Goal: Task Accomplishment & Management: Use online tool/utility

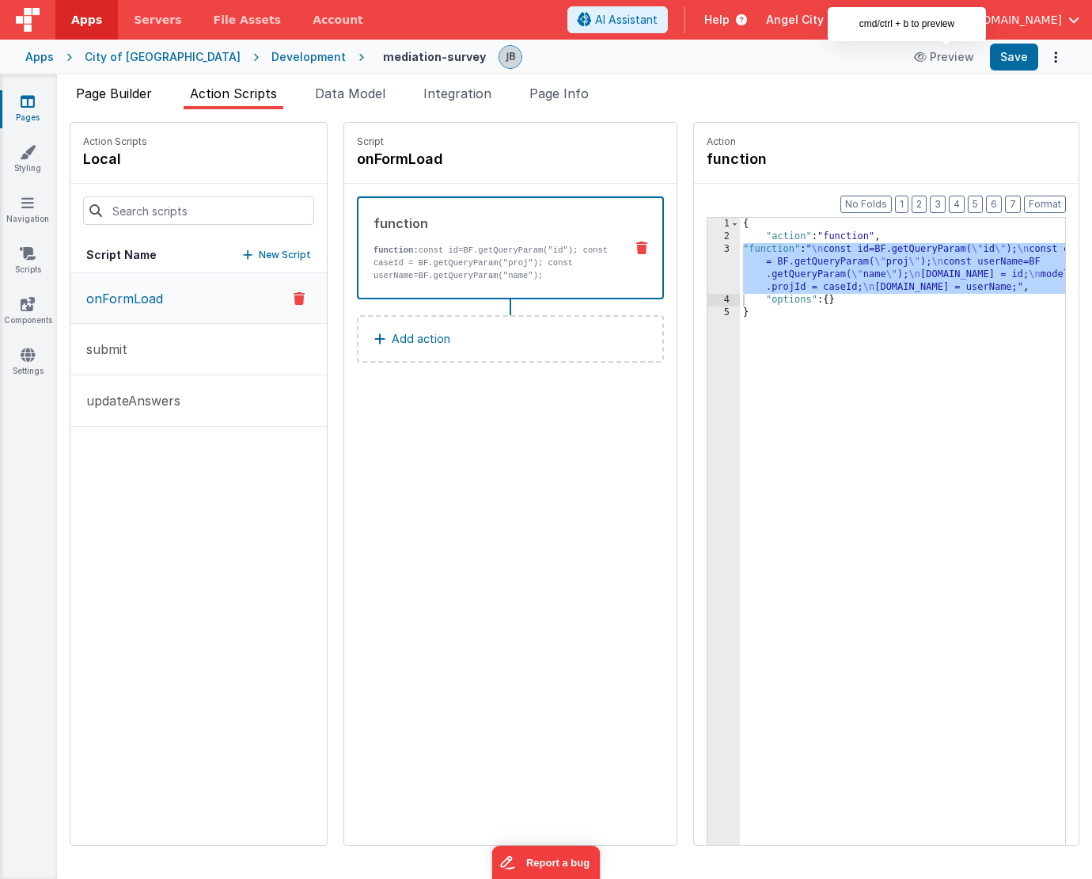
click at [145, 89] on span "Page Builder" at bounding box center [114, 93] width 76 height 16
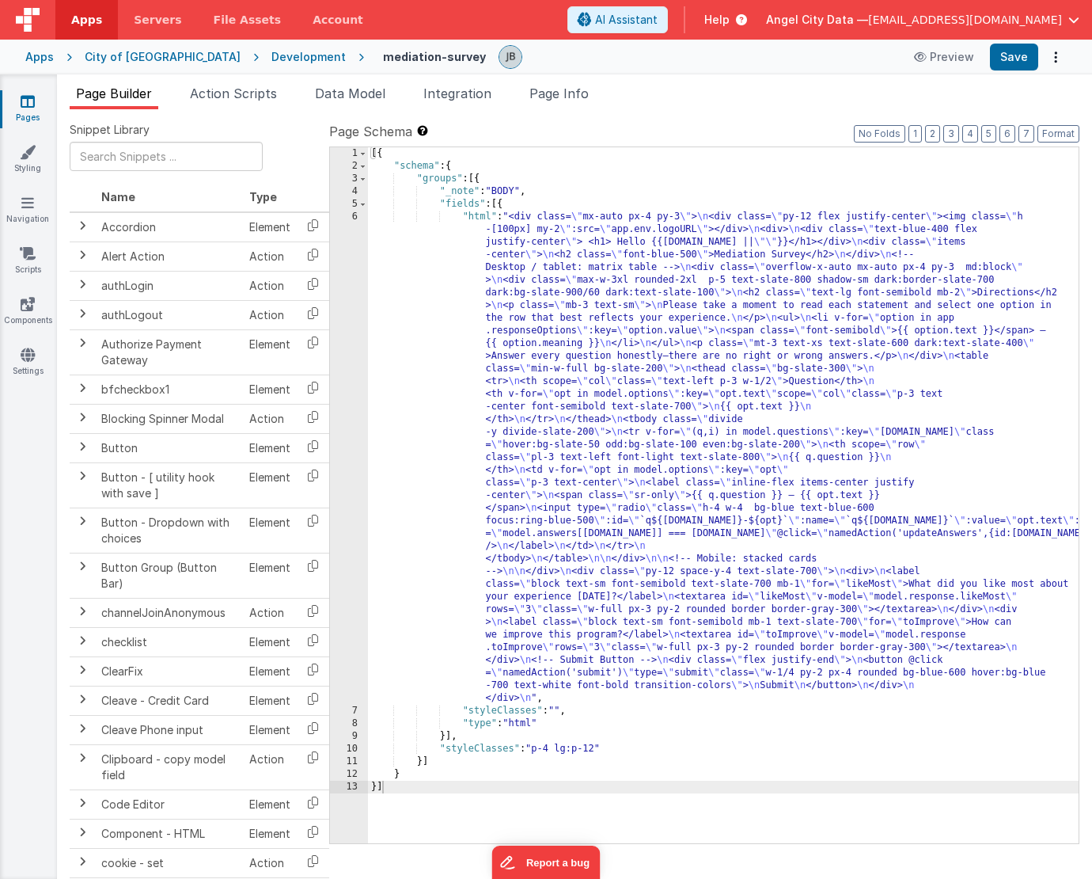
click at [348, 257] on div "6" at bounding box center [349, 458] width 38 height 494
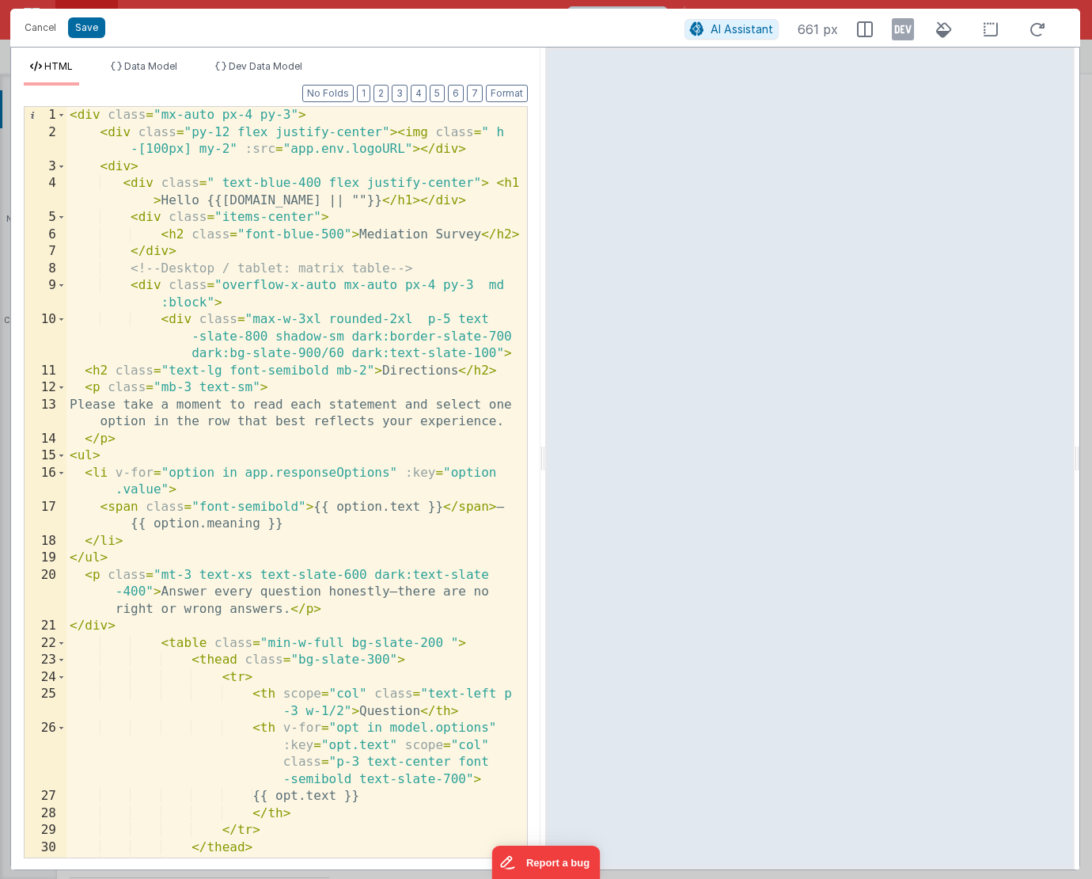
click at [229, 134] on div "< div class = "mx-auto px-4 py-3" > < div class = "py-12 flex justify-center" >…" at bounding box center [296, 525] width 461 height 836
click at [82, 23] on button "Save" at bounding box center [86, 27] width 37 height 21
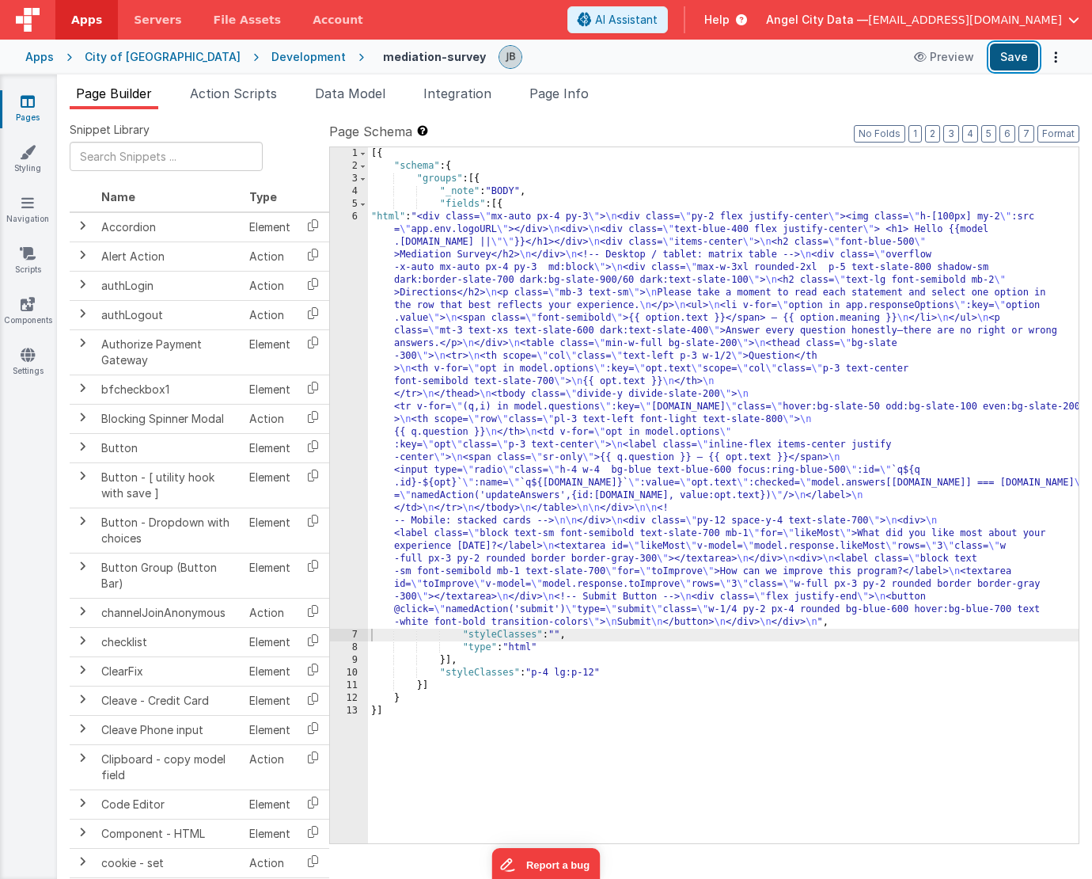
click at [1004, 64] on button "Save" at bounding box center [1014, 57] width 48 height 27
click at [345, 286] on div "6" at bounding box center [349, 420] width 38 height 418
click at [346, 284] on div "6" at bounding box center [349, 420] width 38 height 418
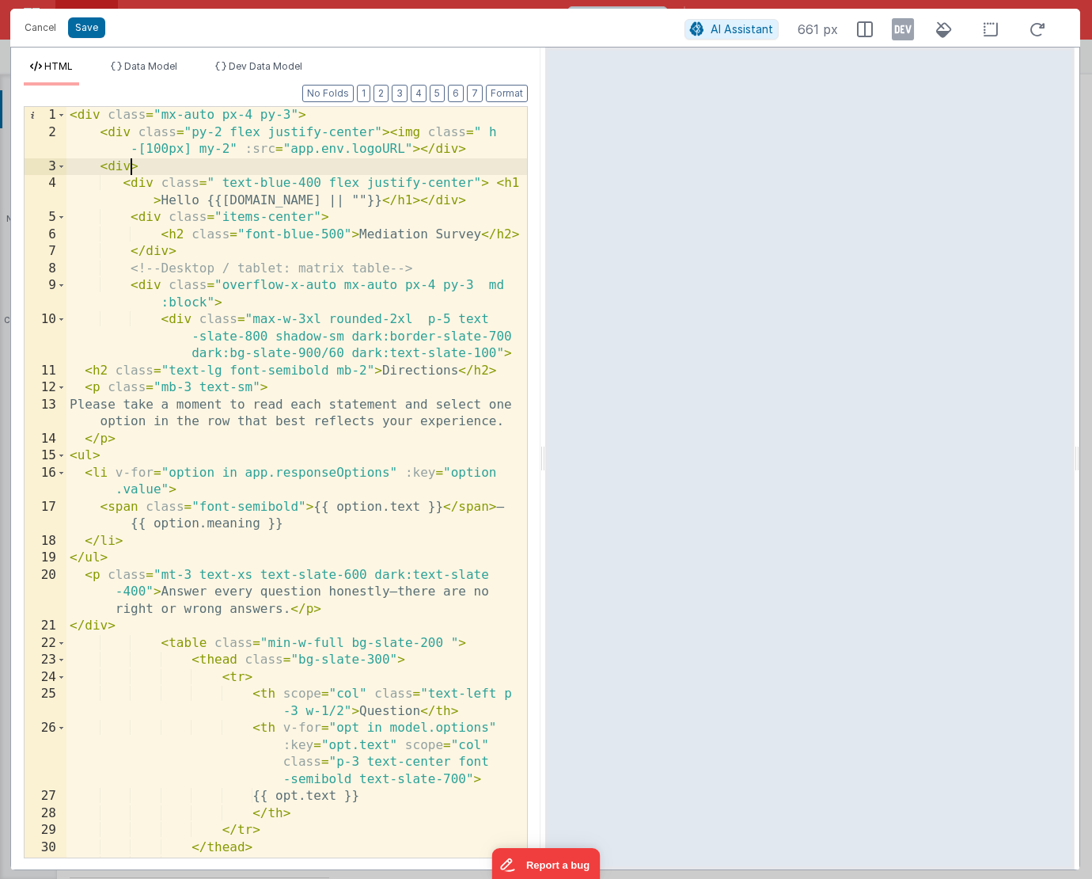
click at [127, 167] on div "< div class = "mx-auto px-4 py-3" > < div class = "py-2 flex justify-center" > …" at bounding box center [296, 525] width 461 height 836
click at [59, 170] on span at bounding box center [61, 166] width 9 height 17
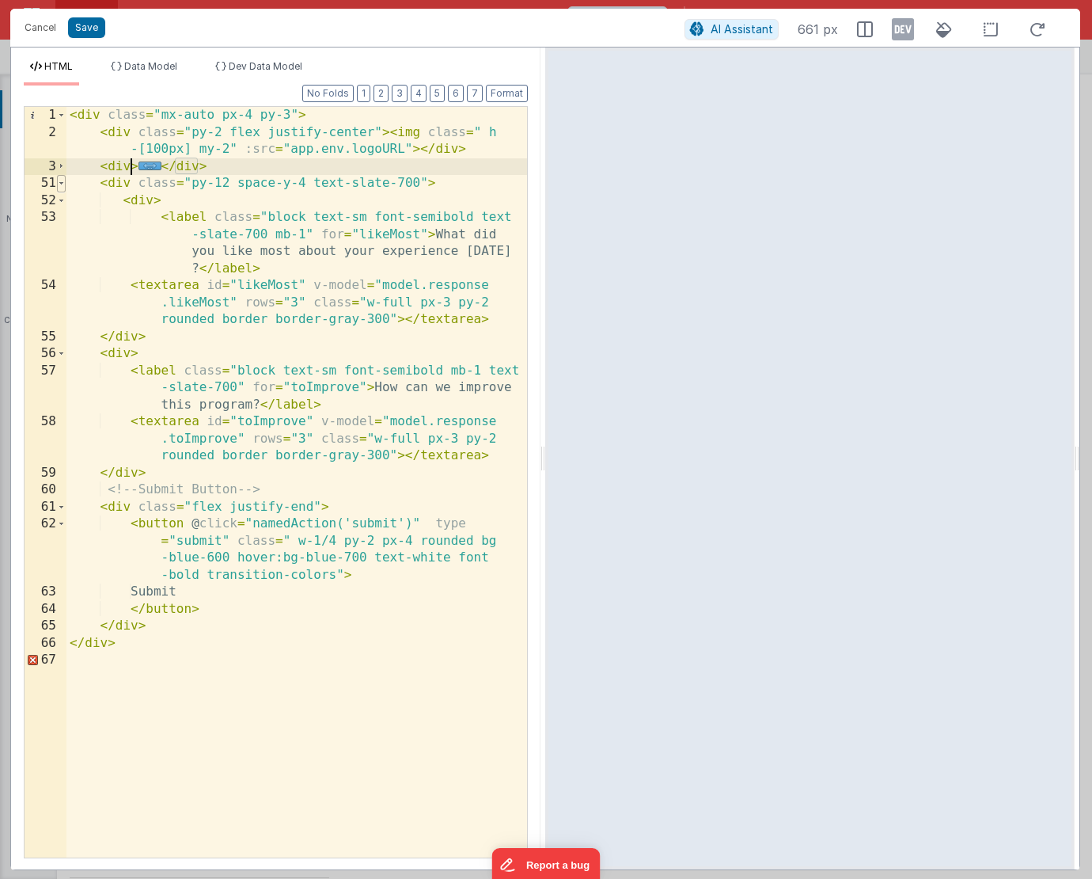
click at [65, 186] on span at bounding box center [61, 183] width 9 height 17
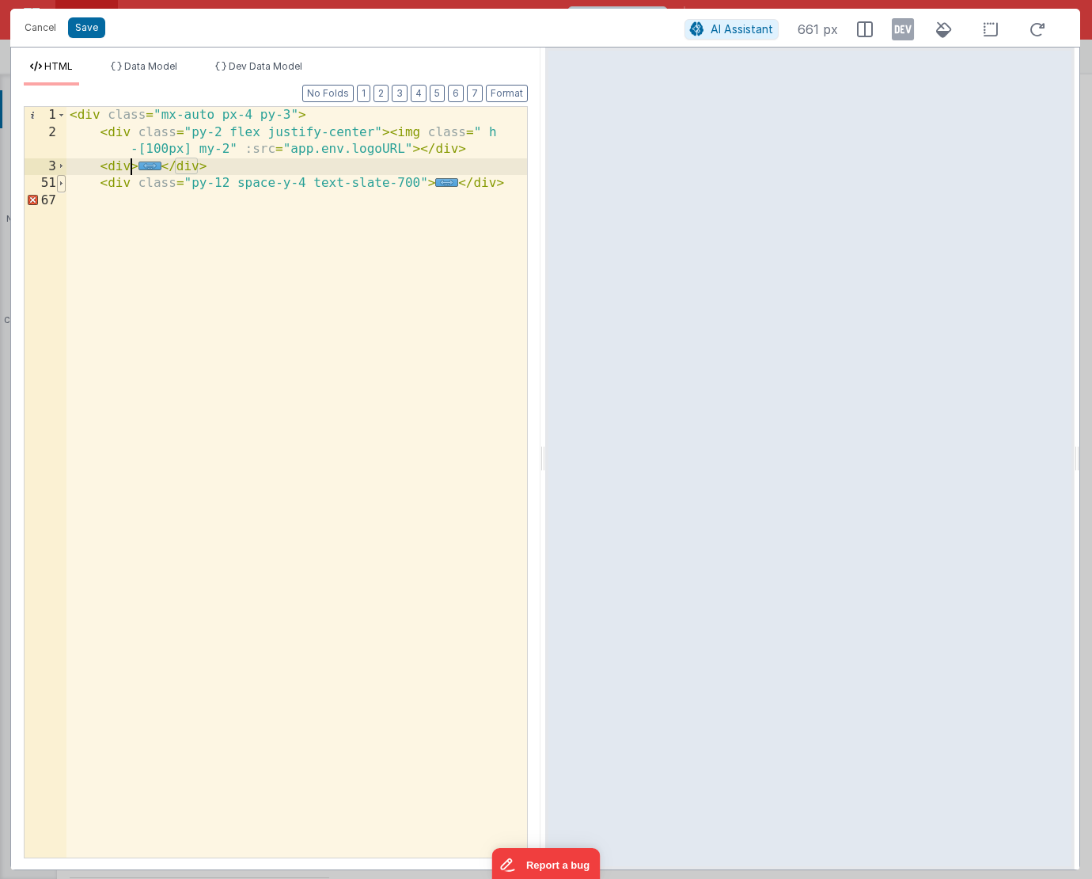
click at [65, 187] on span at bounding box center [61, 183] width 9 height 17
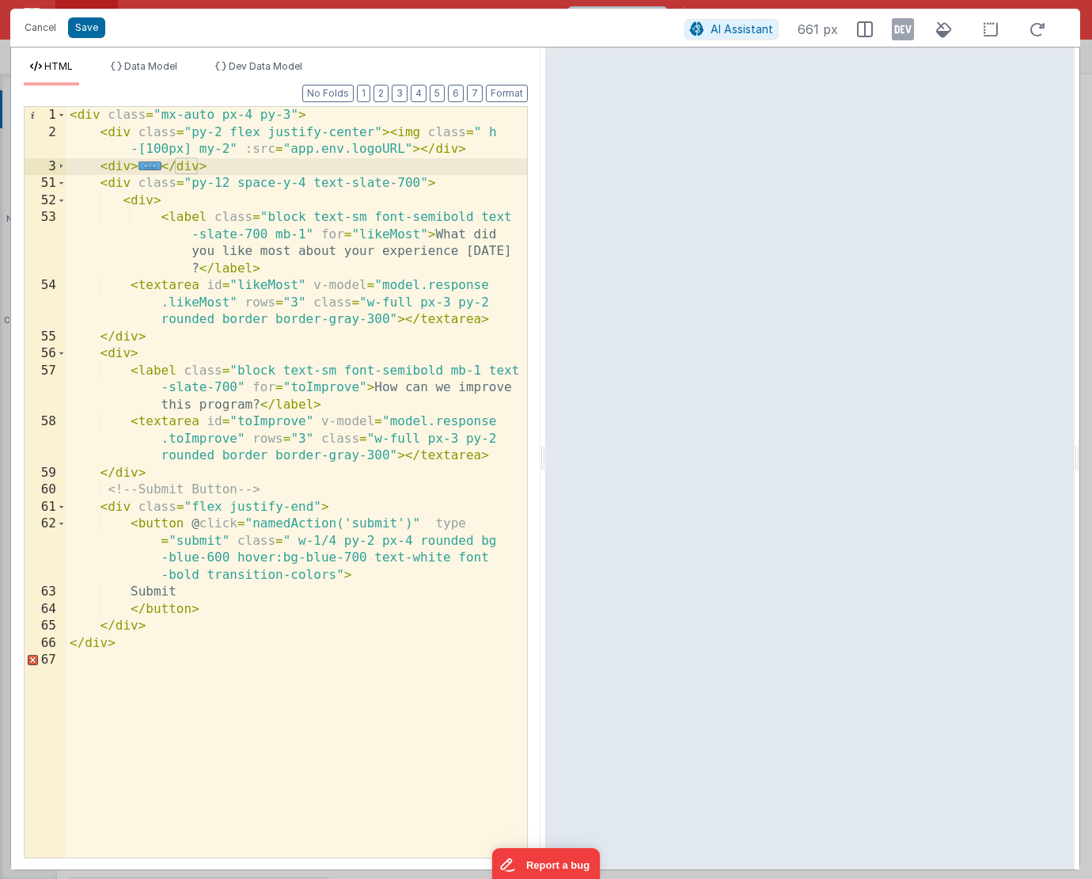
click at [88, 168] on div "< div class = "mx-auto px-4 py-3" > < div class = "py-2 flex justify-center" > …" at bounding box center [296, 499] width 461 height 784
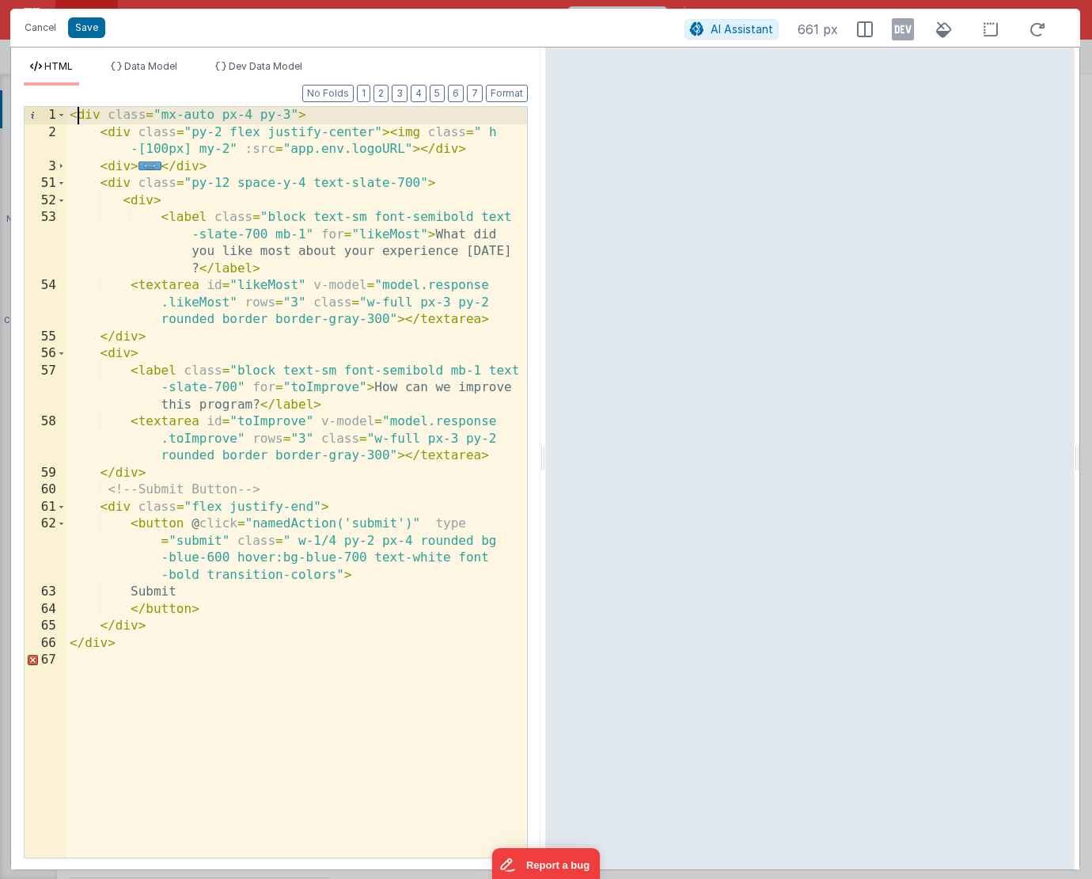
click at [79, 120] on div "< div class = "mx-auto px-4 py-3" > < div class = "py-2 flex justify-center" > …" at bounding box center [296, 499] width 461 height 784
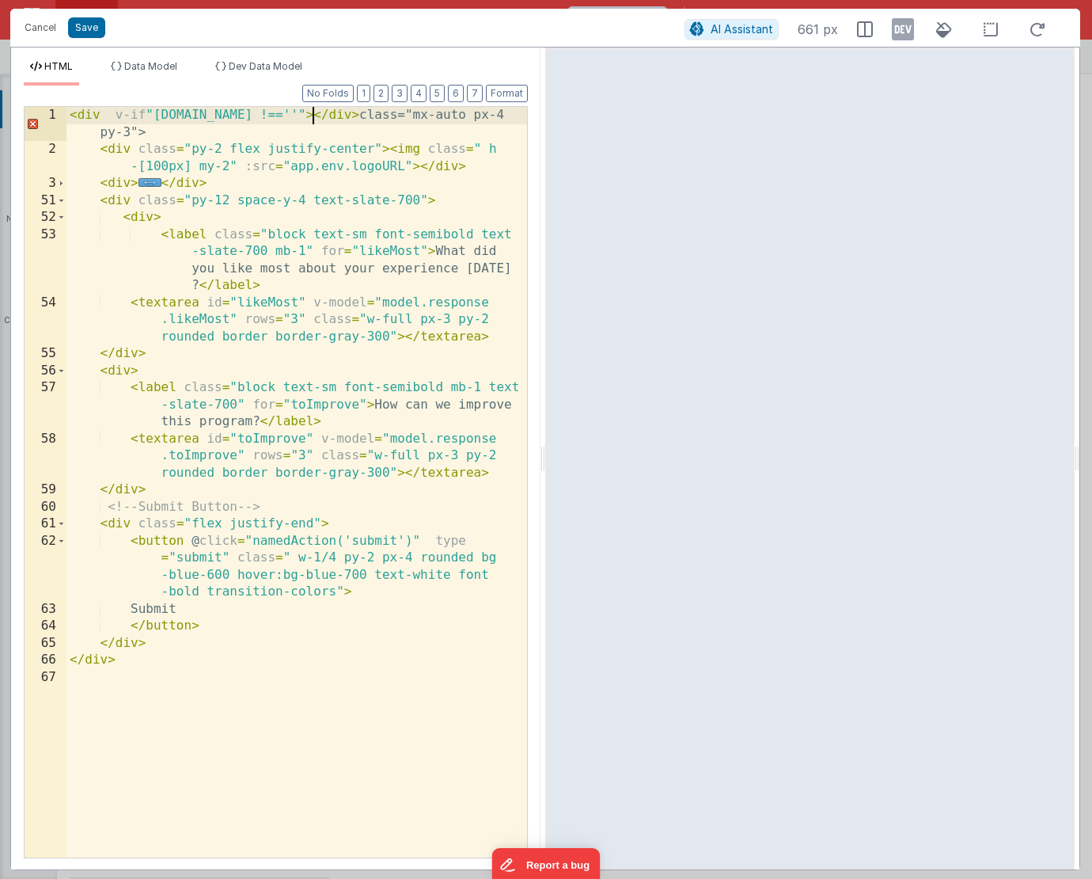
click at [120, 129] on div "< div v-if "[DOMAIN_NAME] !==''" > </ div > class="mx-auto px-4 py-3"> < div cl…" at bounding box center [296, 508] width 461 height 802
click at [148, 119] on div "< div v-if "[DOMAIN_NAME] !==''" > </ div > class="mx-auto px-4 py-3"> < div cl…" at bounding box center [296, 508] width 461 height 802
click at [108, 134] on div "< div v-if = "[DOMAIN_NAME] !==''" > </ div > class="mx-auto px-4 py-3"> < div …" at bounding box center [296, 508] width 461 height 802
click at [353, 116] on div "< div v-if = "[DOMAIN_NAME] !==''" > </ div > class="mx-auto px-4 py-3"> < div …" at bounding box center [296, 508] width 461 height 802
drag, startPoint x: 365, startPoint y: 116, endPoint x: 320, endPoint y: 119, distance: 45.2
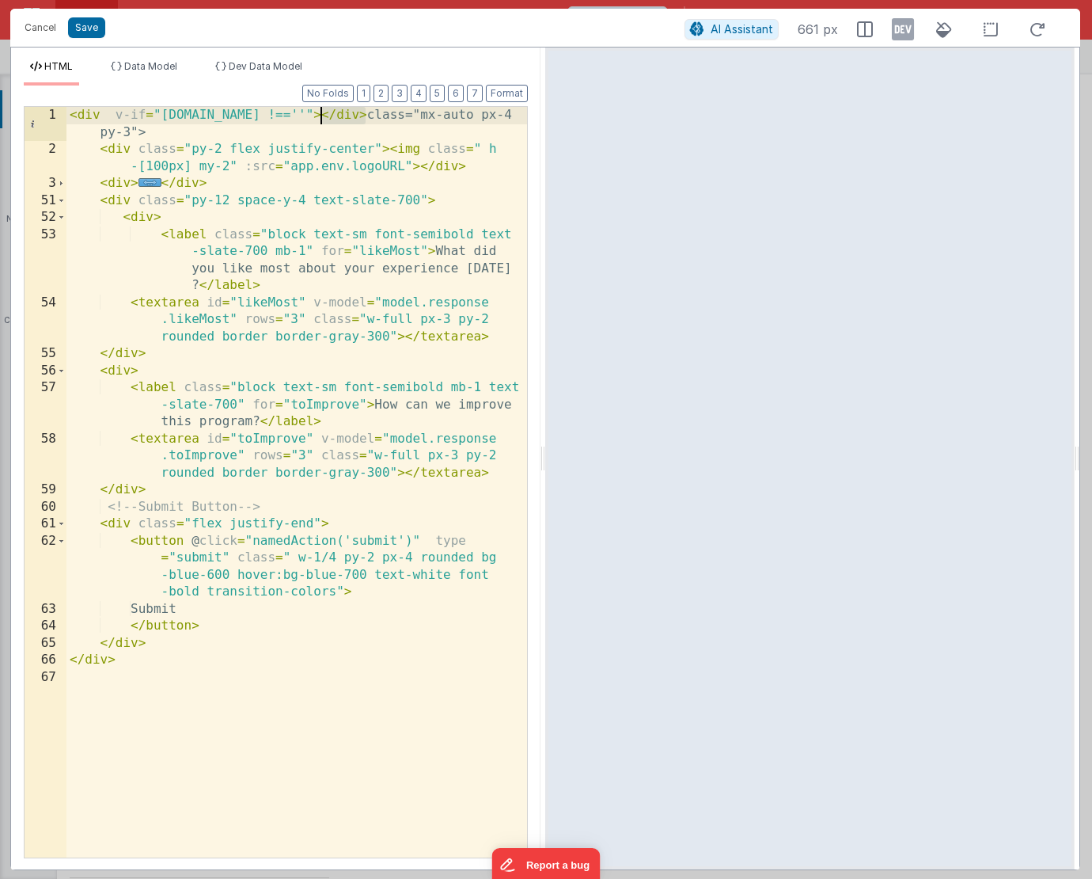
click at [319, 119] on div "< div v-if = "[DOMAIN_NAME] !==''" > </ div > class="mx-auto px-4 py-3"> < div …" at bounding box center [296, 508] width 461 height 802
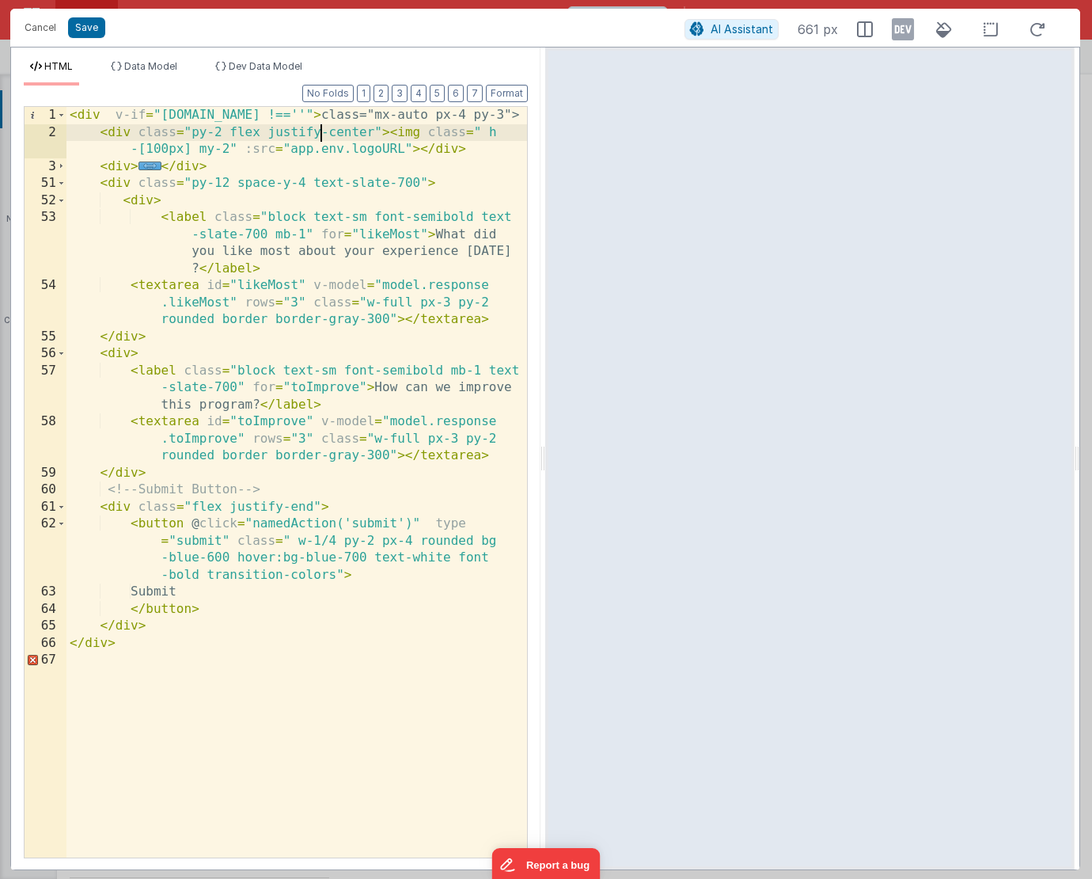
click at [324, 130] on div "< div v-if = "[DOMAIN_NAME] !==''" > class="mx-auto px-4 py-3"> < div class = "…" at bounding box center [296, 499] width 461 height 784
drag, startPoint x: 312, startPoint y: 114, endPoint x: 111, endPoint y: 116, distance: 201.1
click at [111, 116] on div "< div v-if = "[DOMAIN_NAME] !==''" > class="mx-auto px-4 py-3"> < div class = "…" at bounding box center [296, 499] width 461 height 784
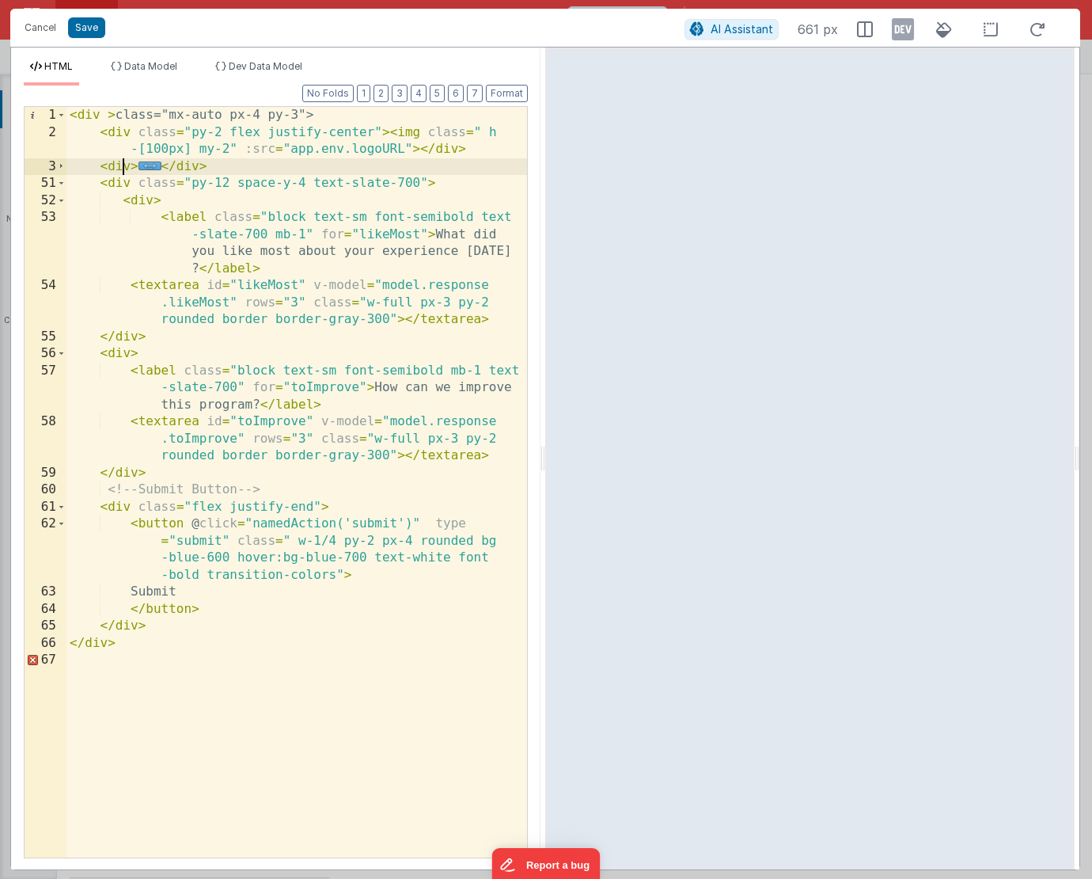
click at [124, 166] on div "< div > class="mx-auto px-4 py-3"> < div class = "py-2 flex justify-center" > <…" at bounding box center [296, 499] width 461 height 784
click at [69, 185] on div "< div > class="mx-auto px-4 py-3"> < div class = "py-2 flex justify-center" > <…" at bounding box center [296, 499] width 461 height 784
click at [61, 185] on span at bounding box center [61, 183] width 9 height 17
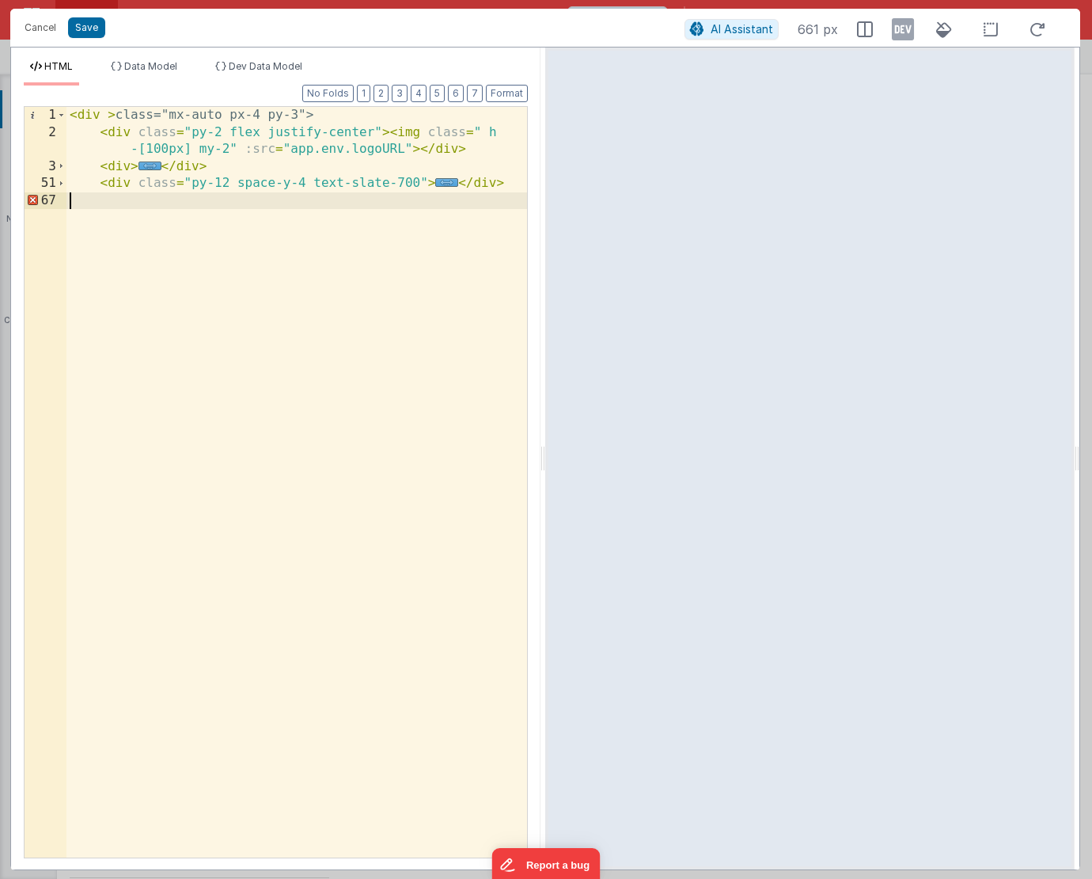
click at [143, 207] on div "< div > class="mx-auto px-4 py-3"> < div class = "py-2 flex justify-center" > <…" at bounding box center [296, 499] width 461 height 784
click at [40, 35] on button "Cancel" at bounding box center [40, 28] width 47 height 22
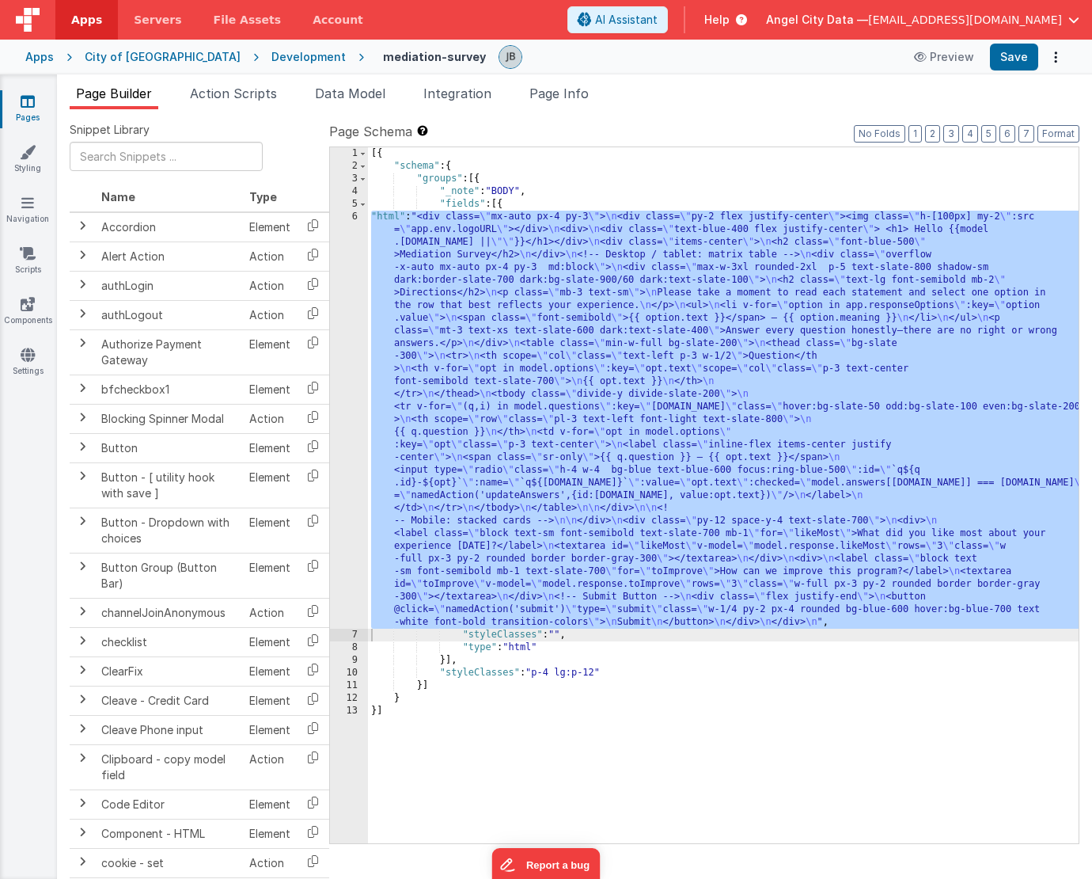
click at [344, 310] on div "6" at bounding box center [349, 420] width 38 height 418
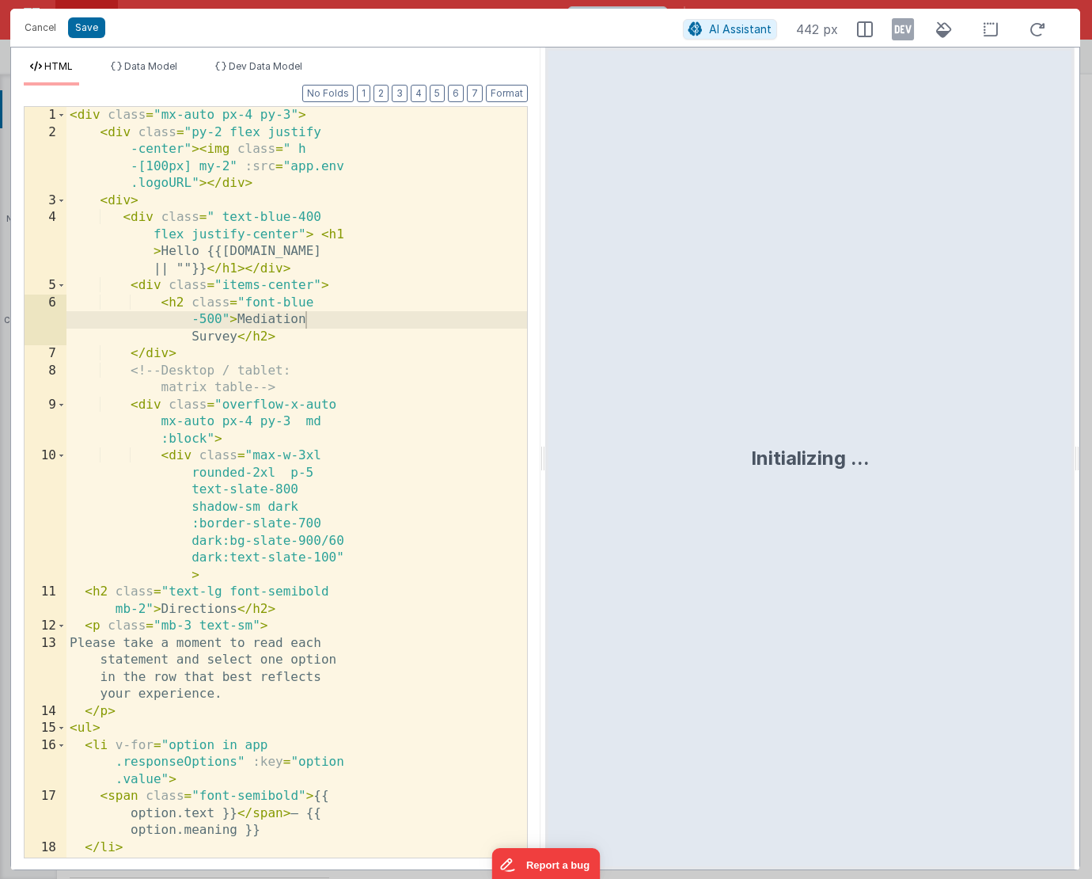
click at [344, 310] on div "1 2 3 4 5 6 7 8 9 10 11 12 13 14 15 16 17 18 19 20 < div class = "mx-auto px-4 …" at bounding box center [276, 482] width 504 height 752
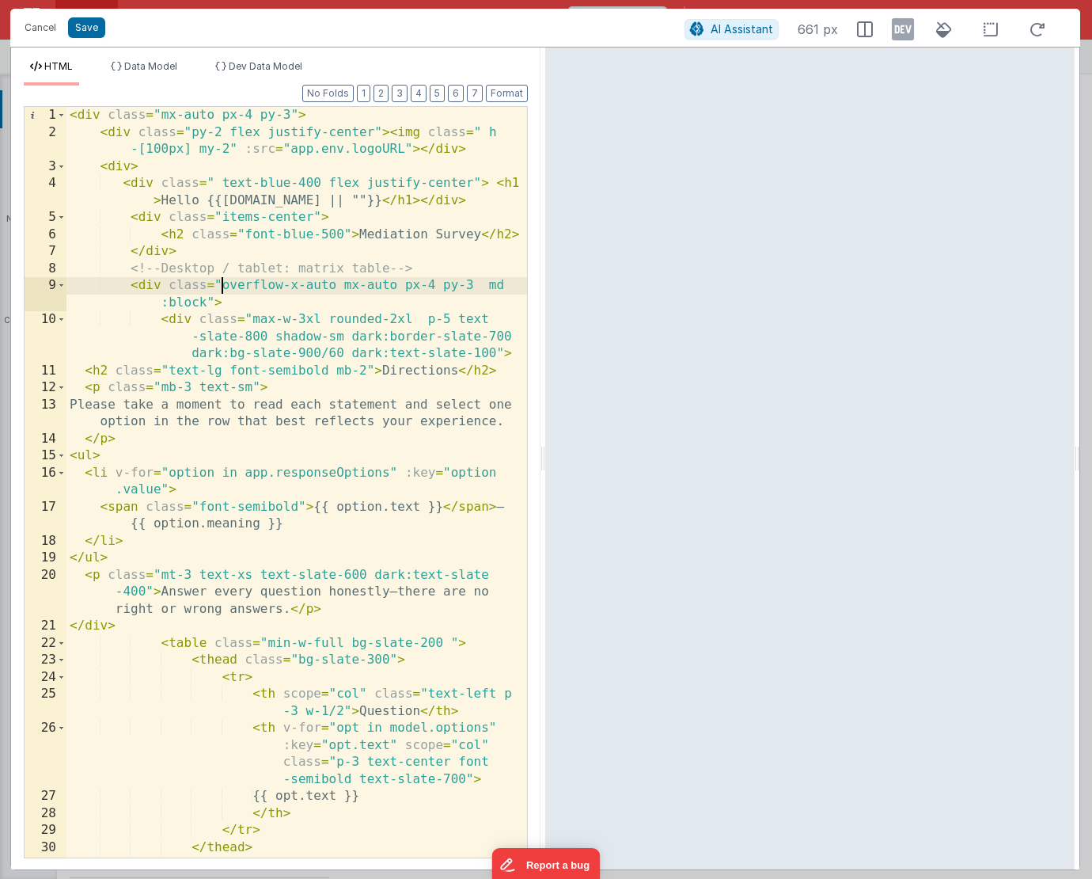
click at [222, 294] on div "< div class = "mx-auto px-4 py-3" > < div class = "py-2 flex justify-center" > …" at bounding box center [296, 525] width 461 height 836
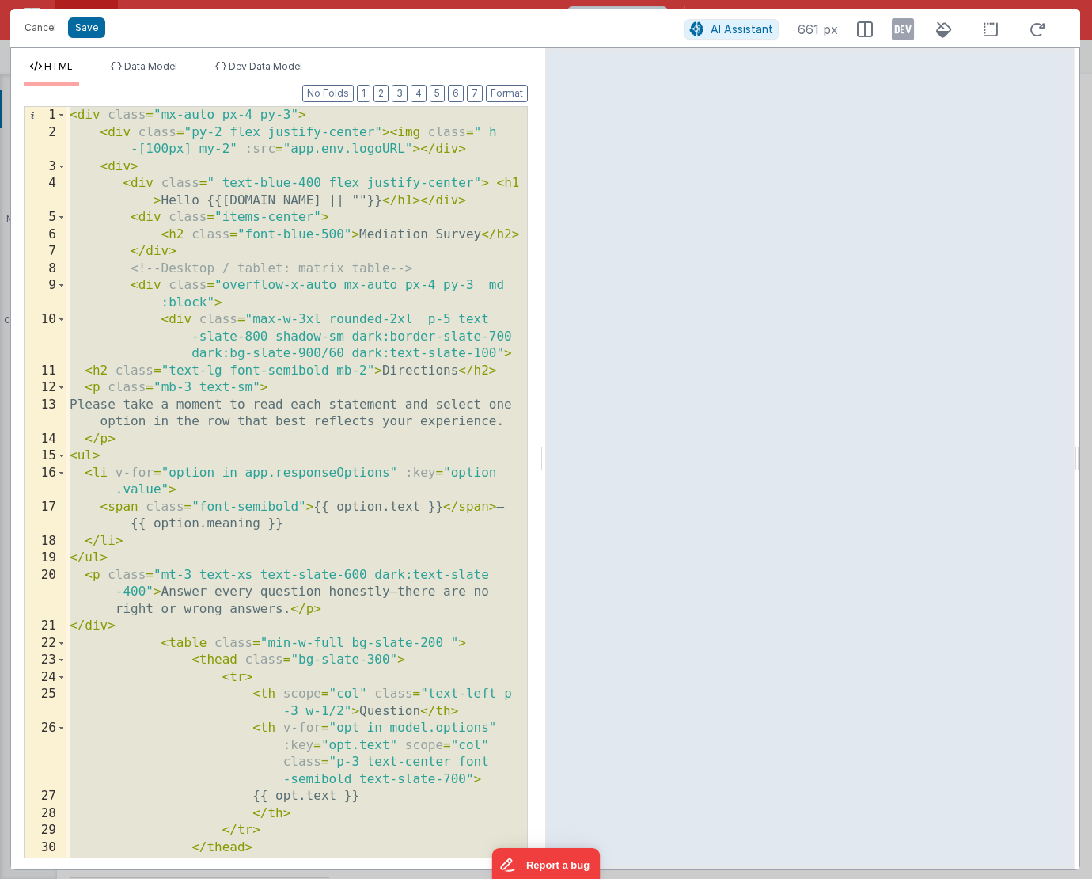
click at [228, 264] on div "< div class = "mx-auto px-4 py-3" > < div class = "py-2 flex justify-center" > …" at bounding box center [296, 525] width 461 height 836
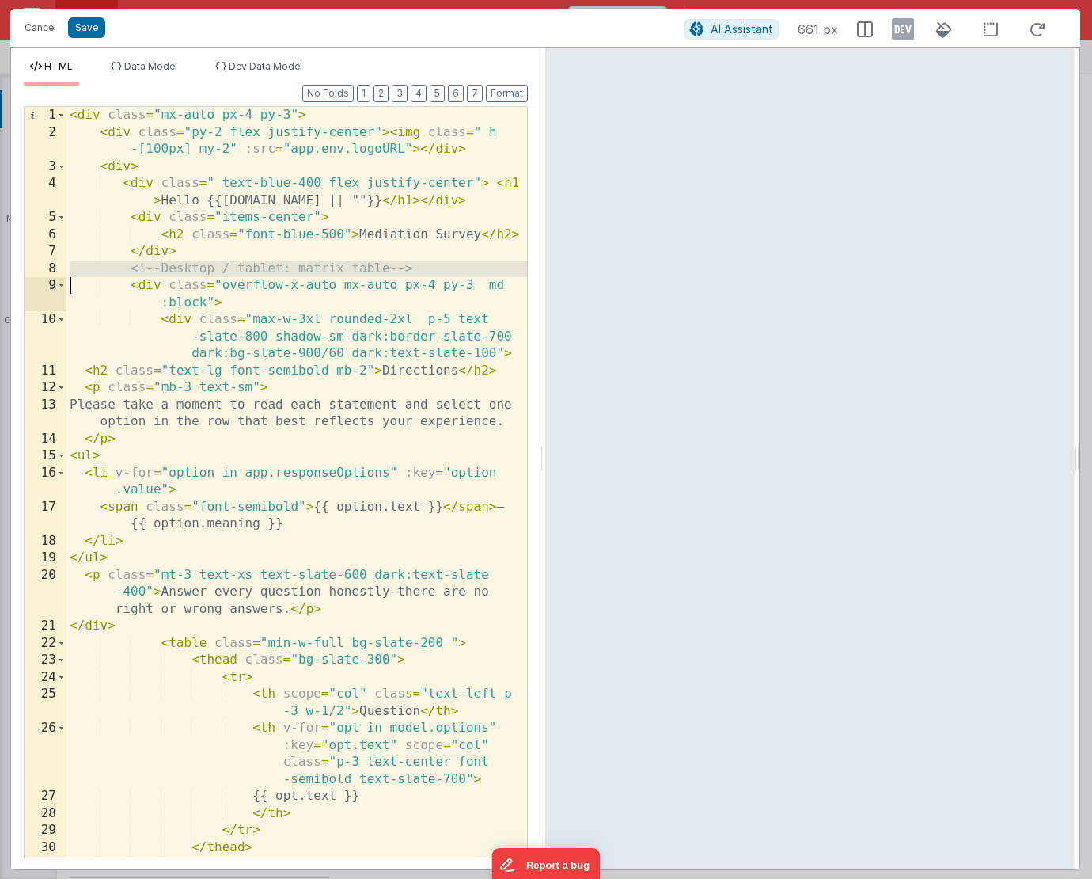
click at [228, 264] on div "< div class = "mx-auto px-4 py-3" > < div class = "py-2 flex justify-center" > …" at bounding box center [296, 525] width 461 height 836
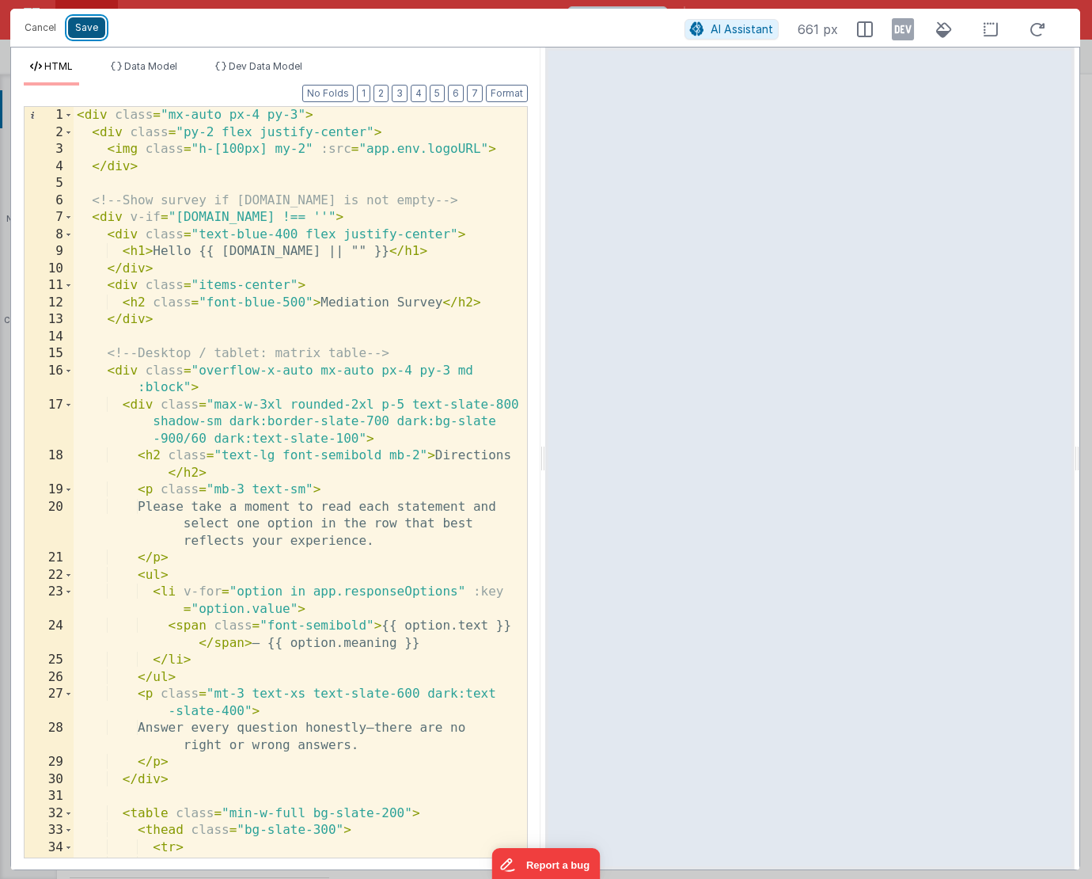
click at [83, 28] on button "Save" at bounding box center [86, 27] width 37 height 21
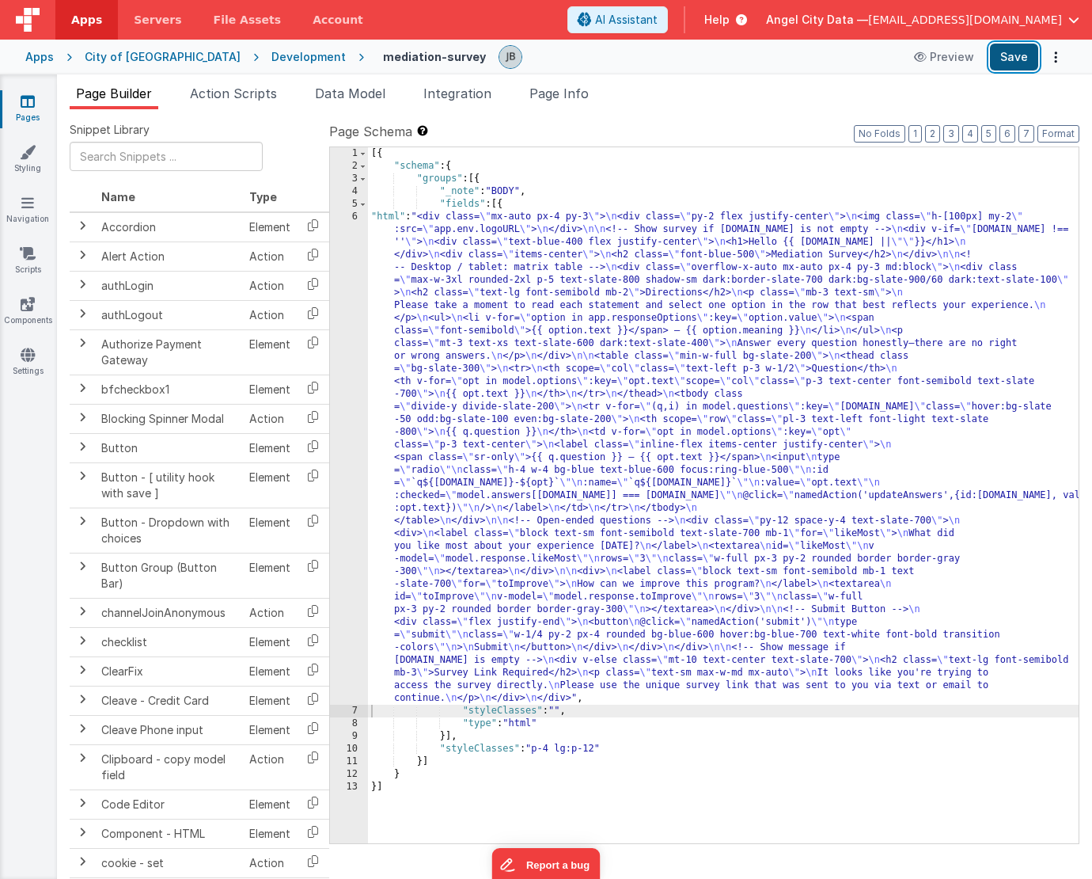
click at [1012, 56] on button "Save" at bounding box center [1014, 57] width 48 height 27
click at [1008, 50] on button "Save" at bounding box center [1014, 57] width 48 height 27
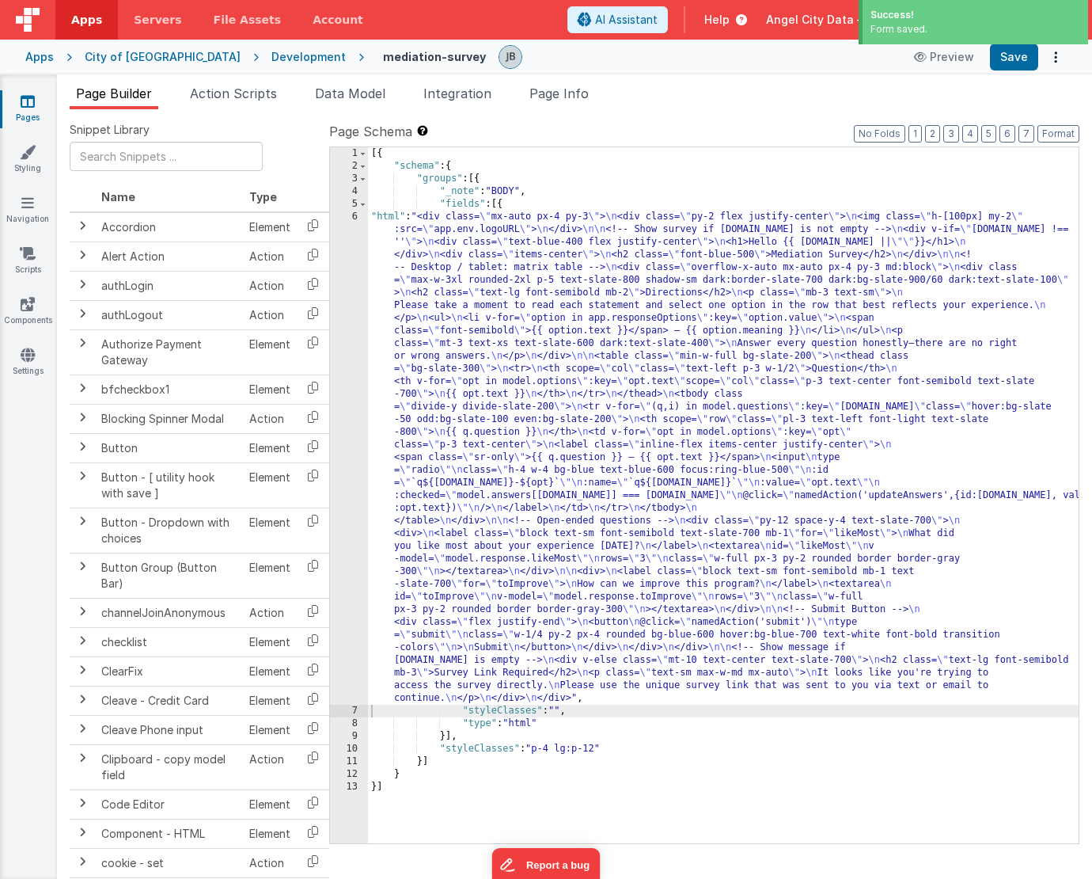
click at [353, 232] on div "6" at bounding box center [349, 458] width 38 height 494
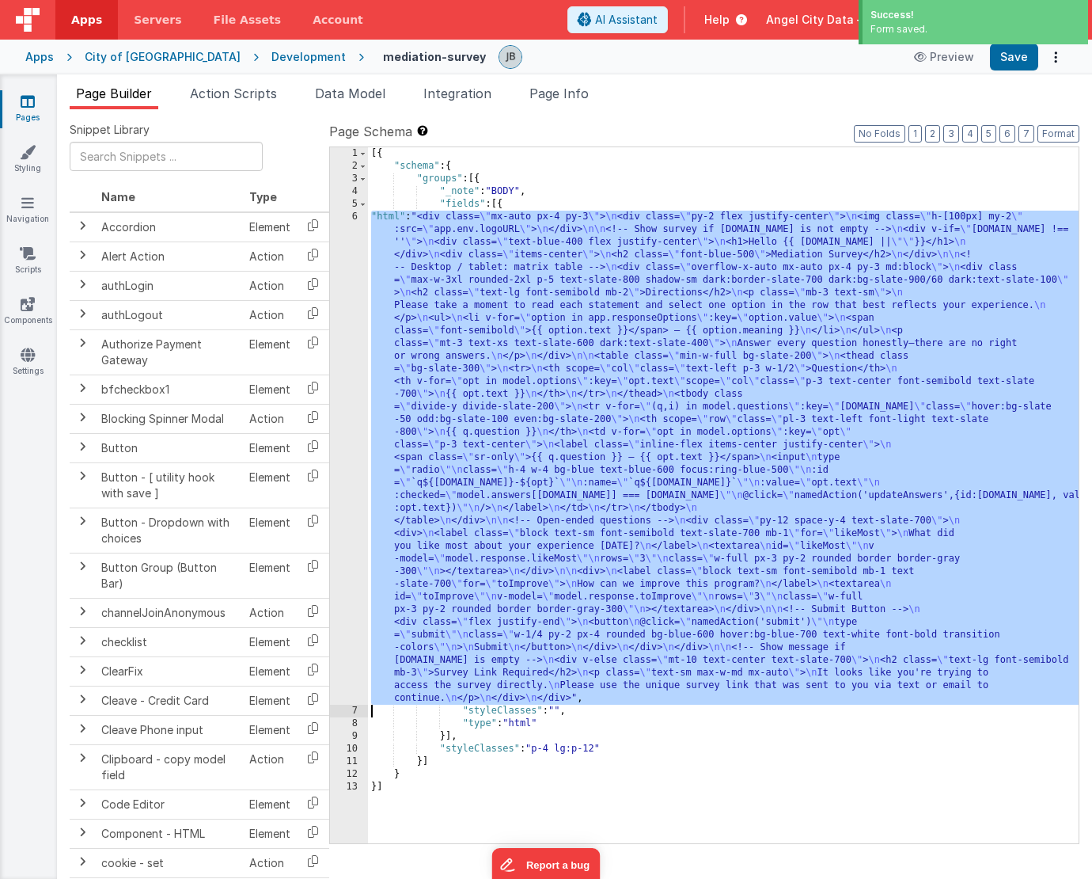
click at [355, 236] on div "6" at bounding box center [349, 458] width 38 height 494
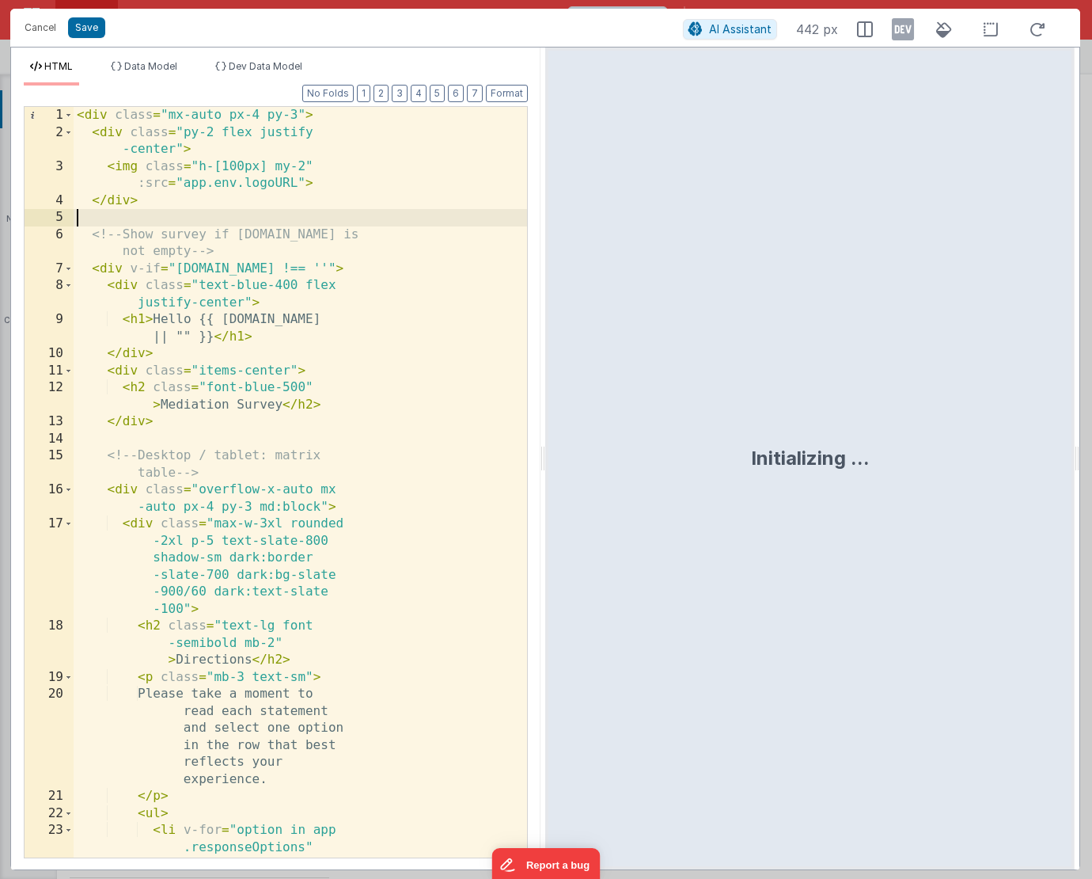
click at [273, 226] on div "< div class = "mx-auto px-4 py-3" > < div class = "py-2 flex justify -center" >…" at bounding box center [301, 533] width 454 height 852
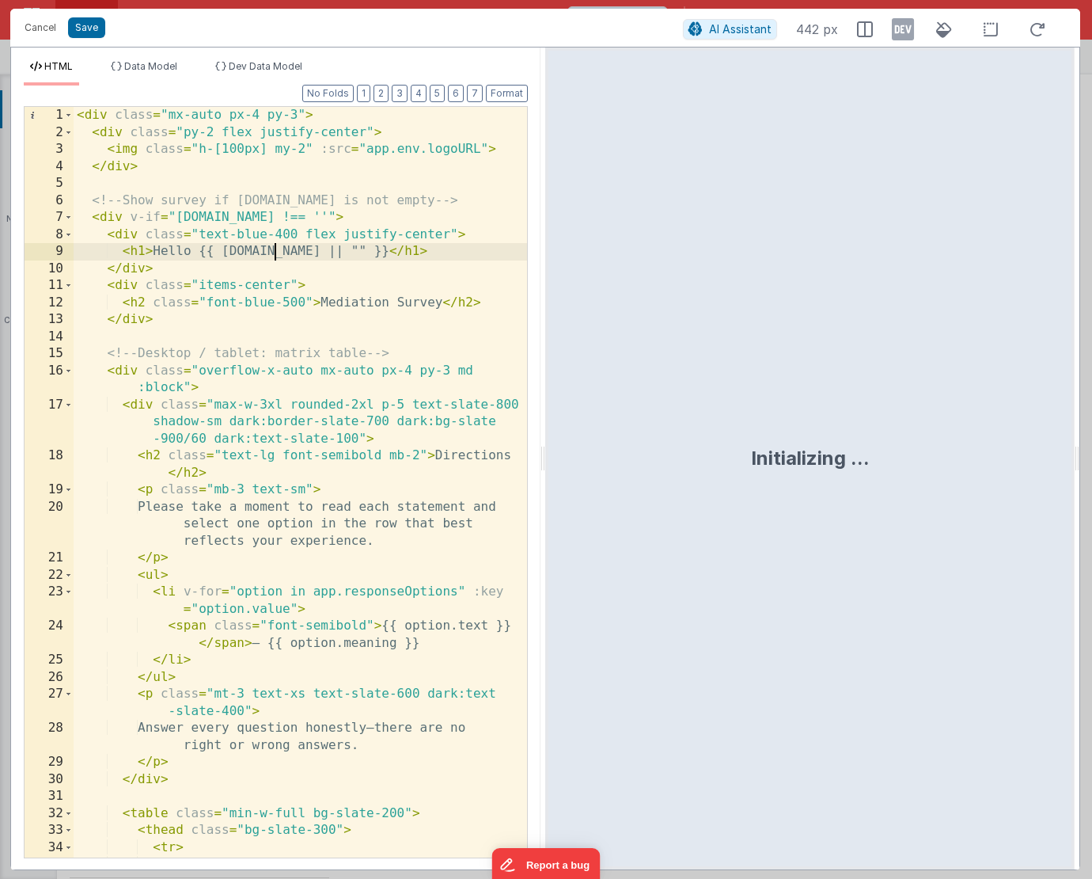
click at [271, 253] on div "< div class = "mx-auto px-4 py-3" > < div class = "py-2 flex justify-center" > …" at bounding box center [301, 508] width 454 height 802
click at [78, 31] on button "Save" at bounding box center [86, 27] width 37 height 21
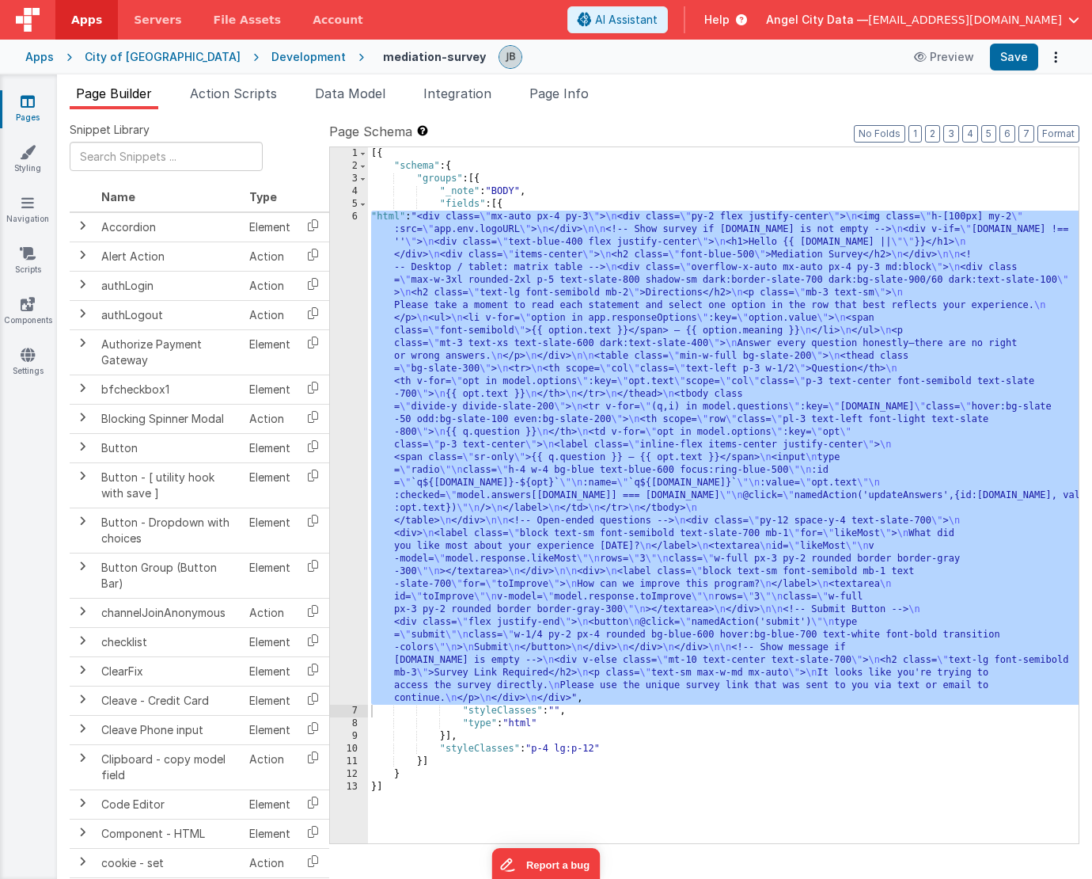
click at [987, 55] on div "Preview Save" at bounding box center [986, 57] width 162 height 27
click at [1012, 55] on button "Save" at bounding box center [1014, 57] width 48 height 27
click at [324, 91] on span "Data Model" at bounding box center [350, 93] width 70 height 16
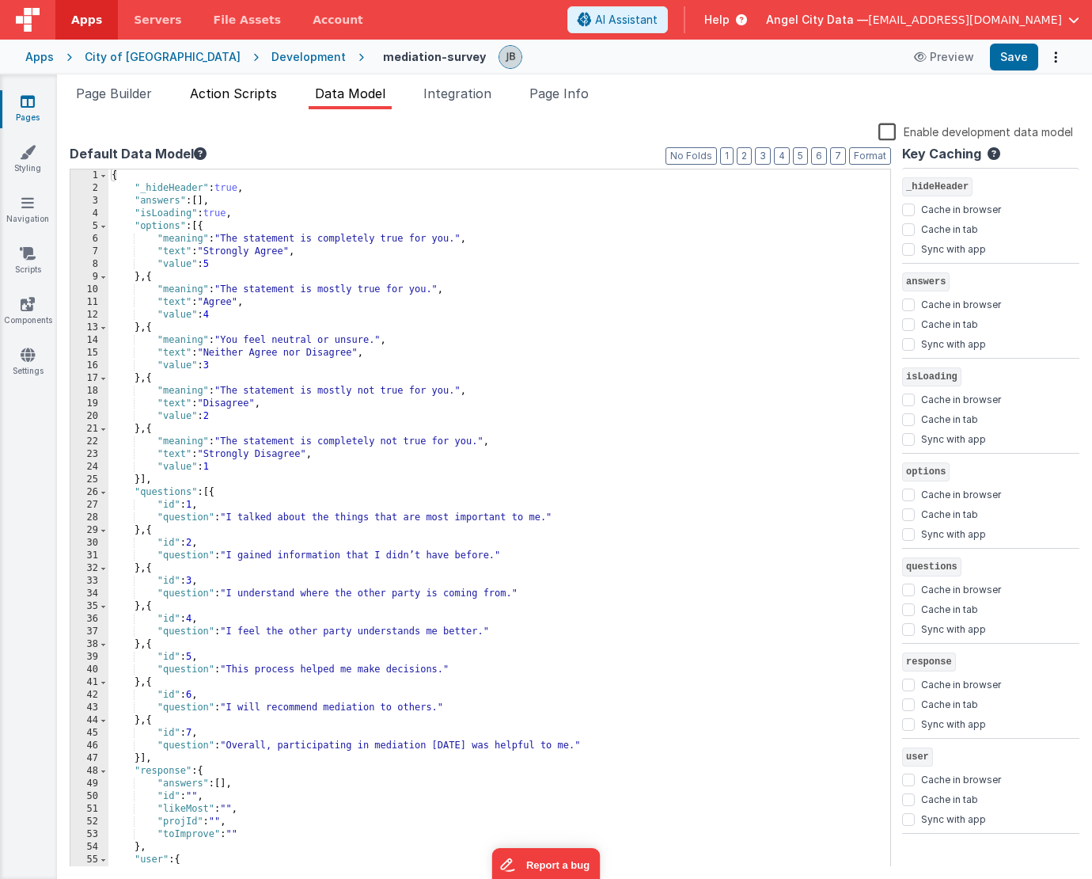
click at [242, 105] on li "Action Scripts" at bounding box center [234, 96] width 100 height 25
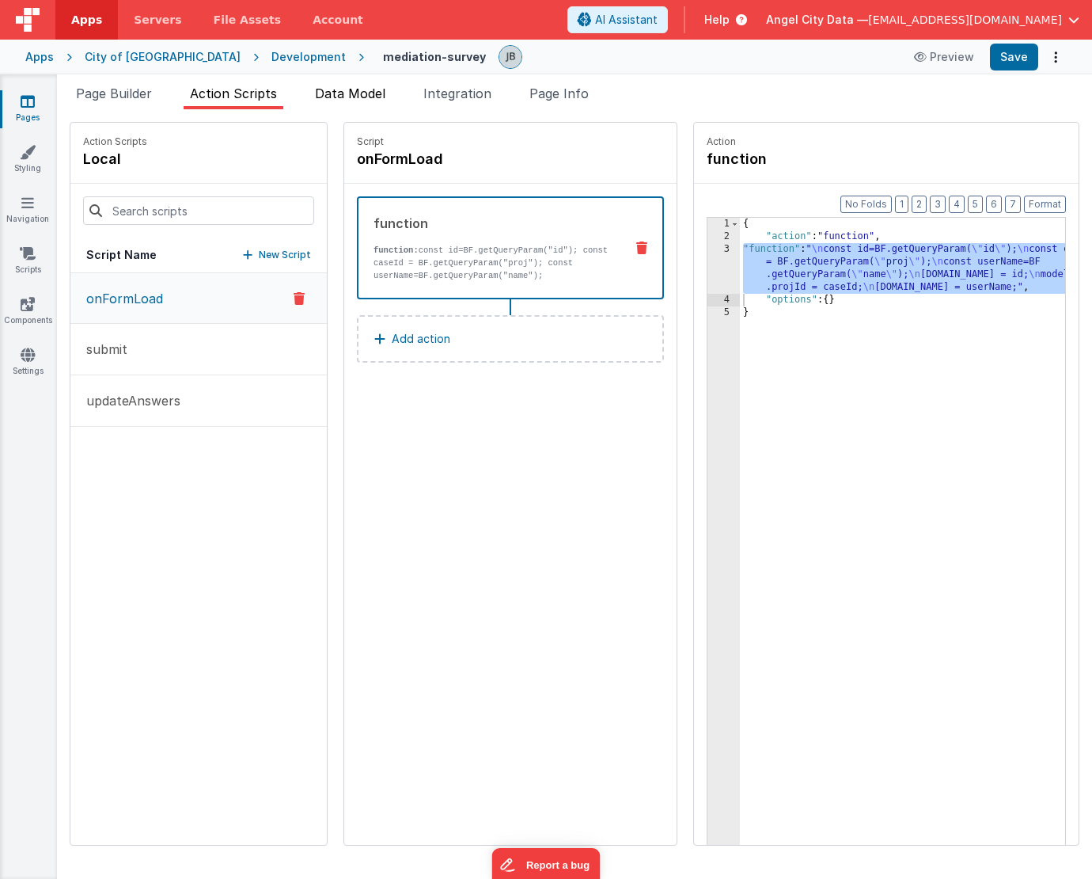
click at [344, 103] on li "Data Model" at bounding box center [350, 96] width 83 height 25
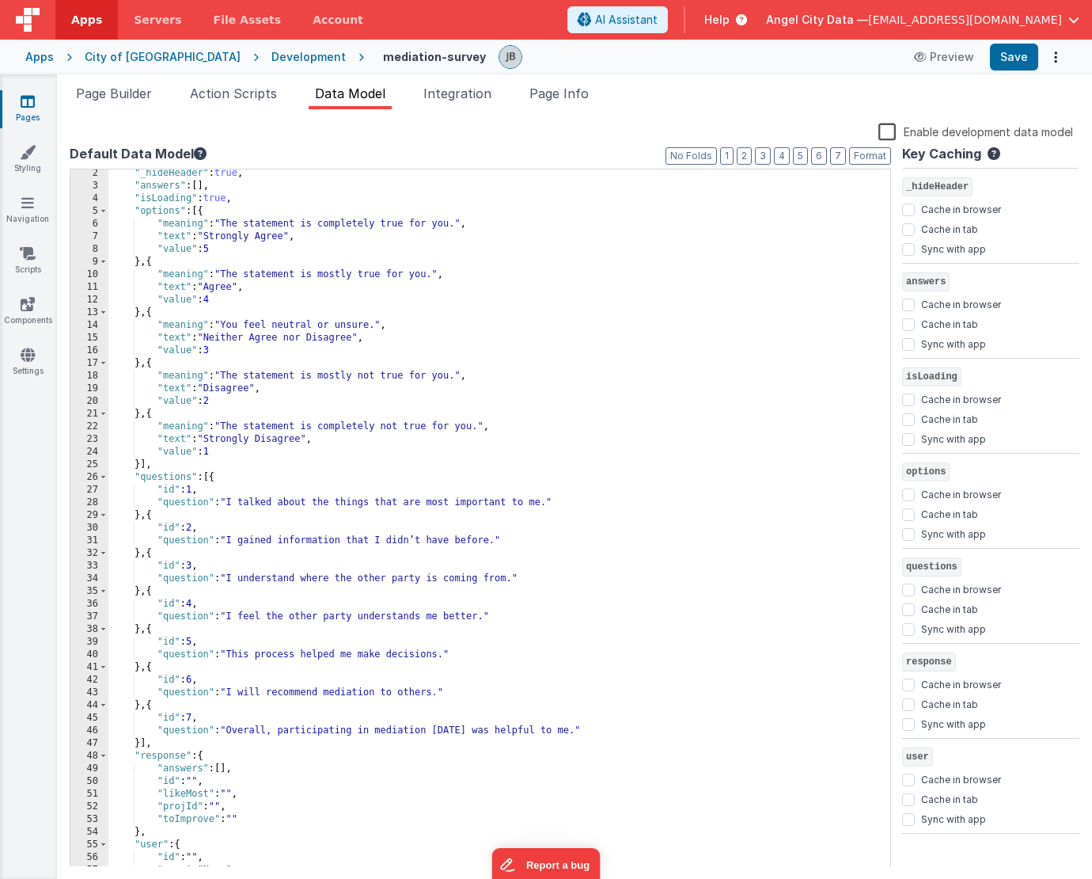
scroll to position [50, 0]
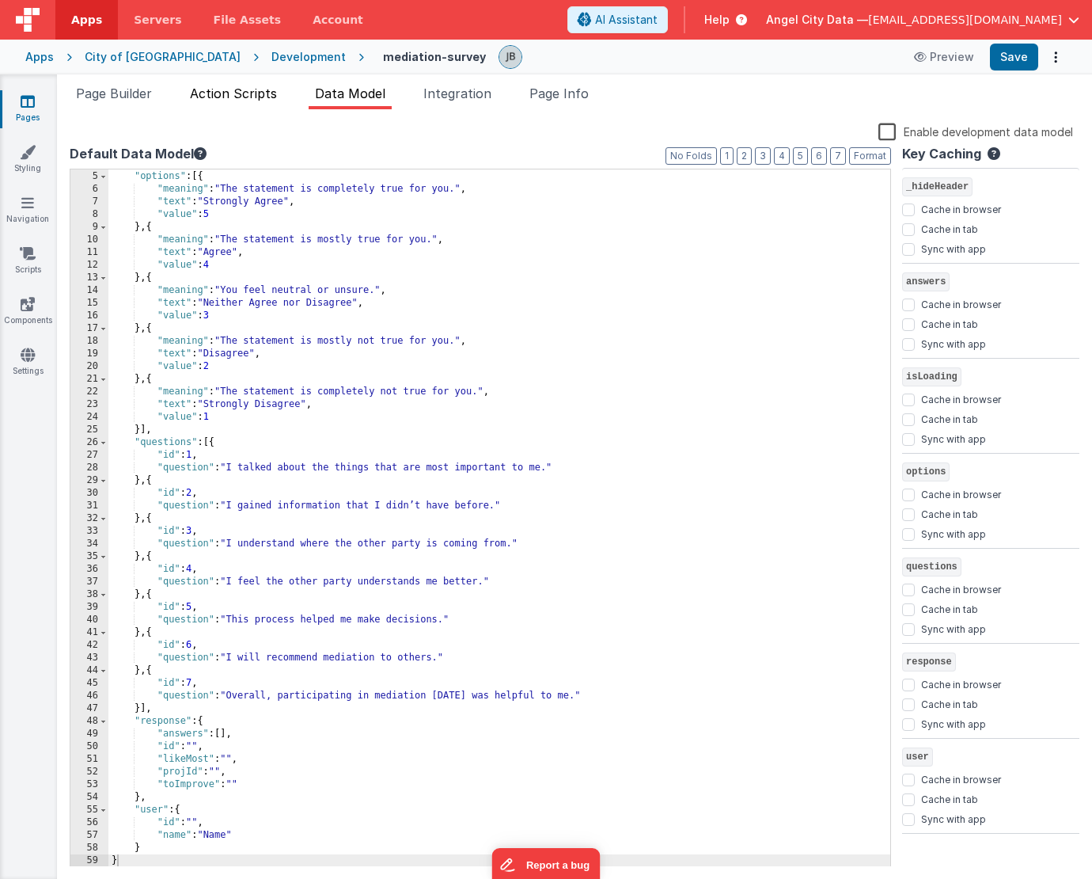
click at [230, 94] on span "Action Scripts" at bounding box center [233, 93] width 87 height 16
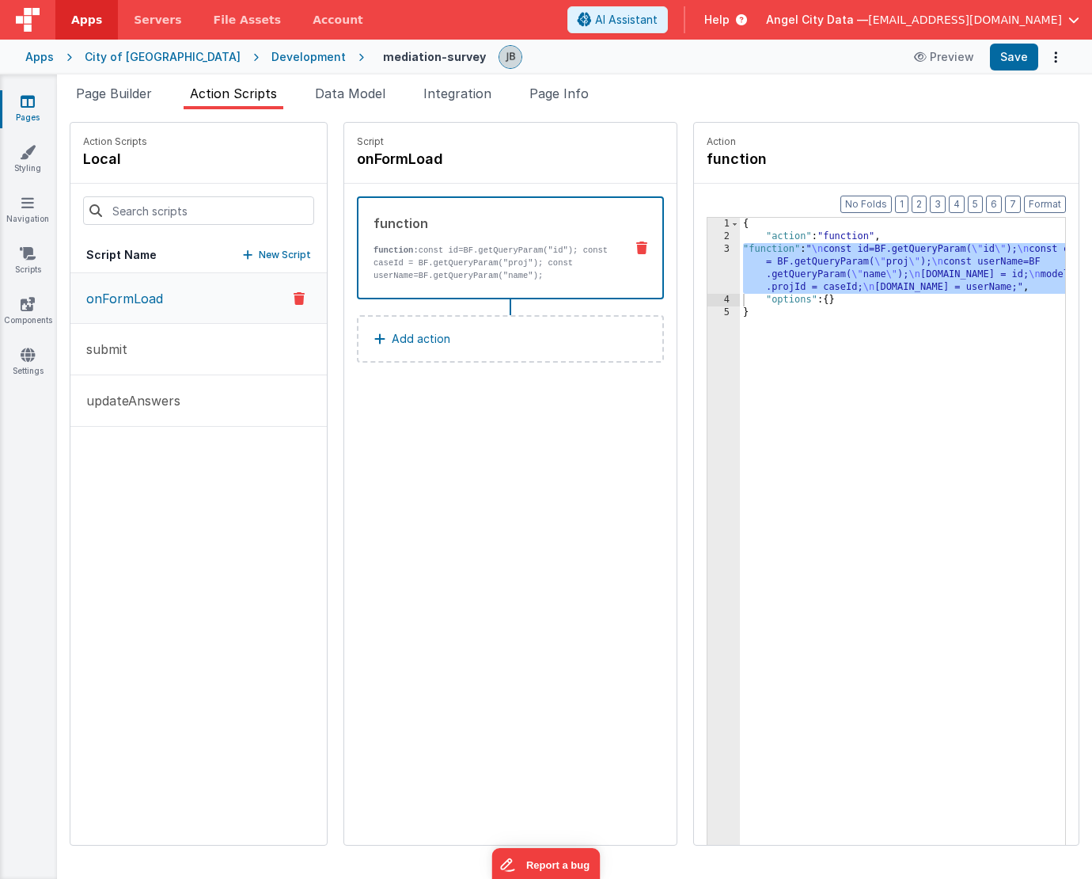
click at [390, 272] on p "function: const id=BF.getQueryParam("id"); const caseId = BF.getQueryParam("pro…" at bounding box center [493, 275] width 238 height 63
click at [708, 268] on div "3" at bounding box center [724, 268] width 32 height 51
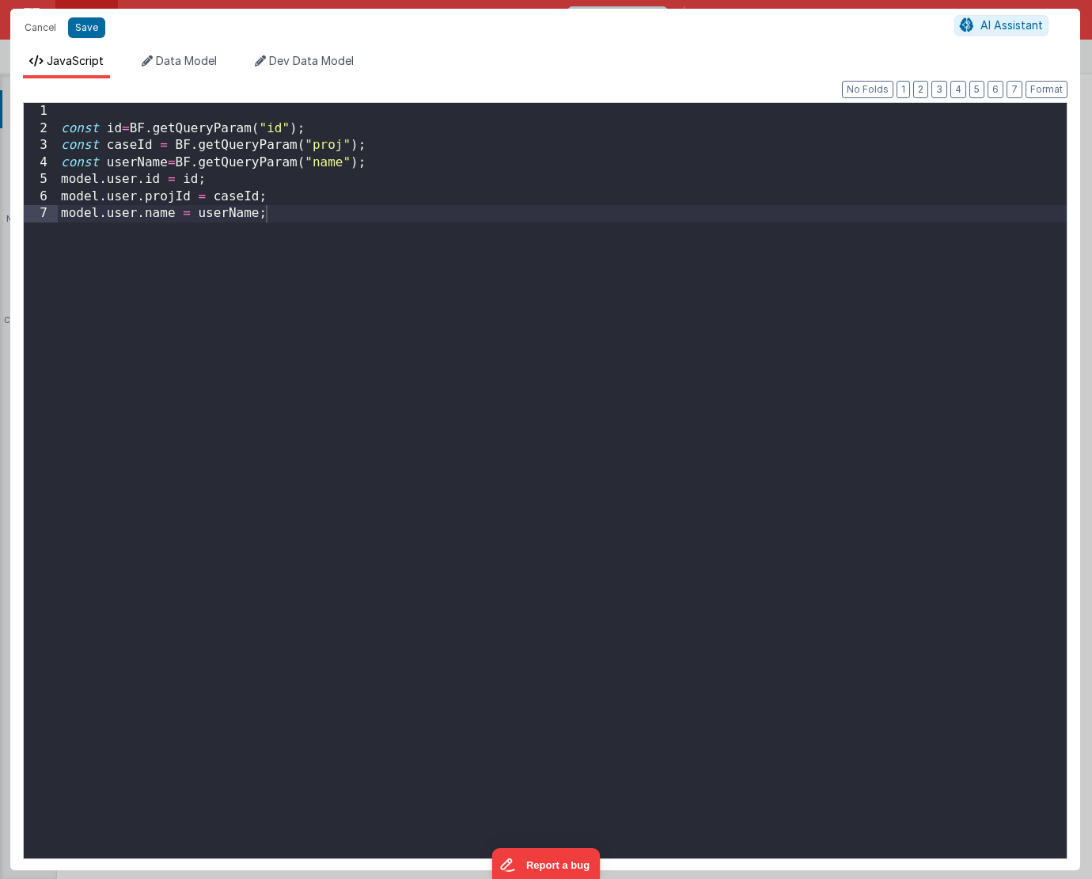
click at [674, 268] on div "Cancel Save AI Assistant JavaScript Data Model Dev Data Model Format 7 6 5 4 3 …" at bounding box center [546, 439] width 1092 height 879
drag, startPoint x: 274, startPoint y: 224, endPoint x: 192, endPoint y: 207, distance: 84.0
click at [192, 207] on div "const id = BF . getQueryParam ( "id" ) ; const caseId = BF . getQueryParam ( "p…" at bounding box center [562, 497] width 1009 height 789
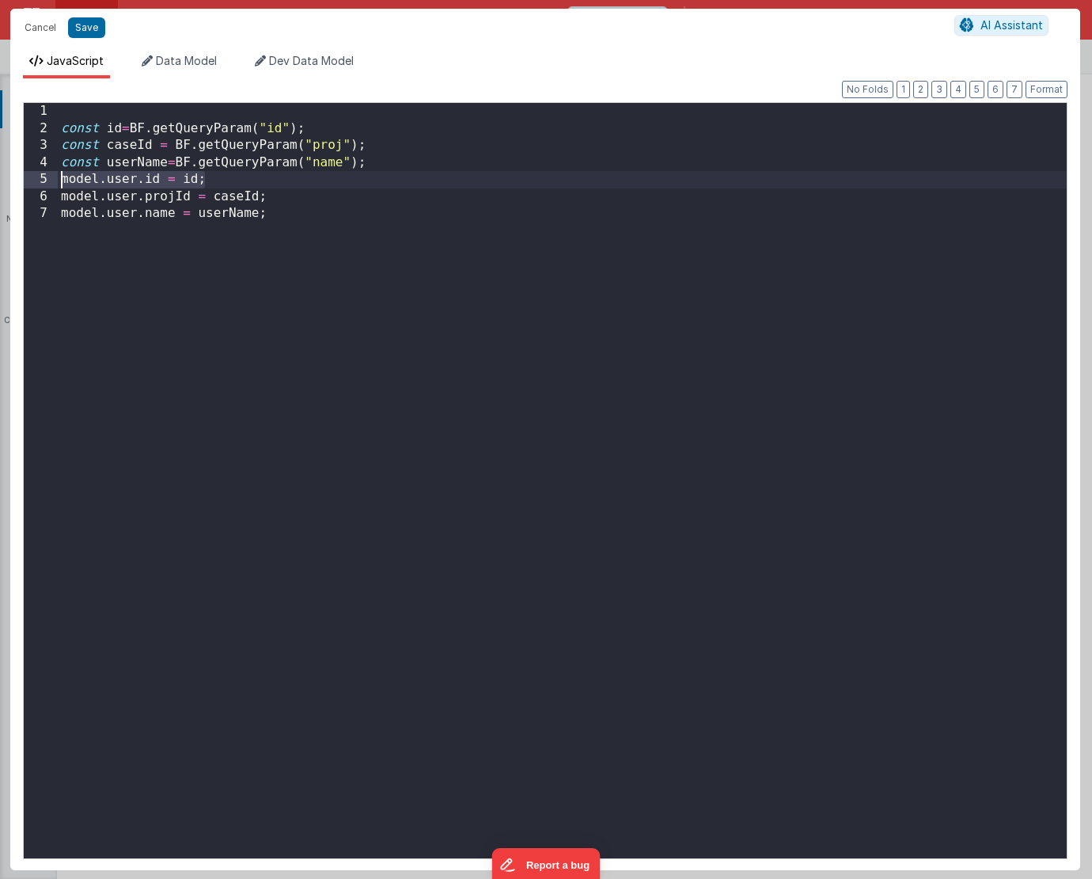
drag, startPoint x: 220, startPoint y: 176, endPoint x: 40, endPoint y: 176, distance: 179.7
click at [40, 176] on div "1 2 3 4 5 6 7 const id = BF . getQueryParam ( "id" ) ; const caseId = BF . getQ…" at bounding box center [545, 480] width 1045 height 757
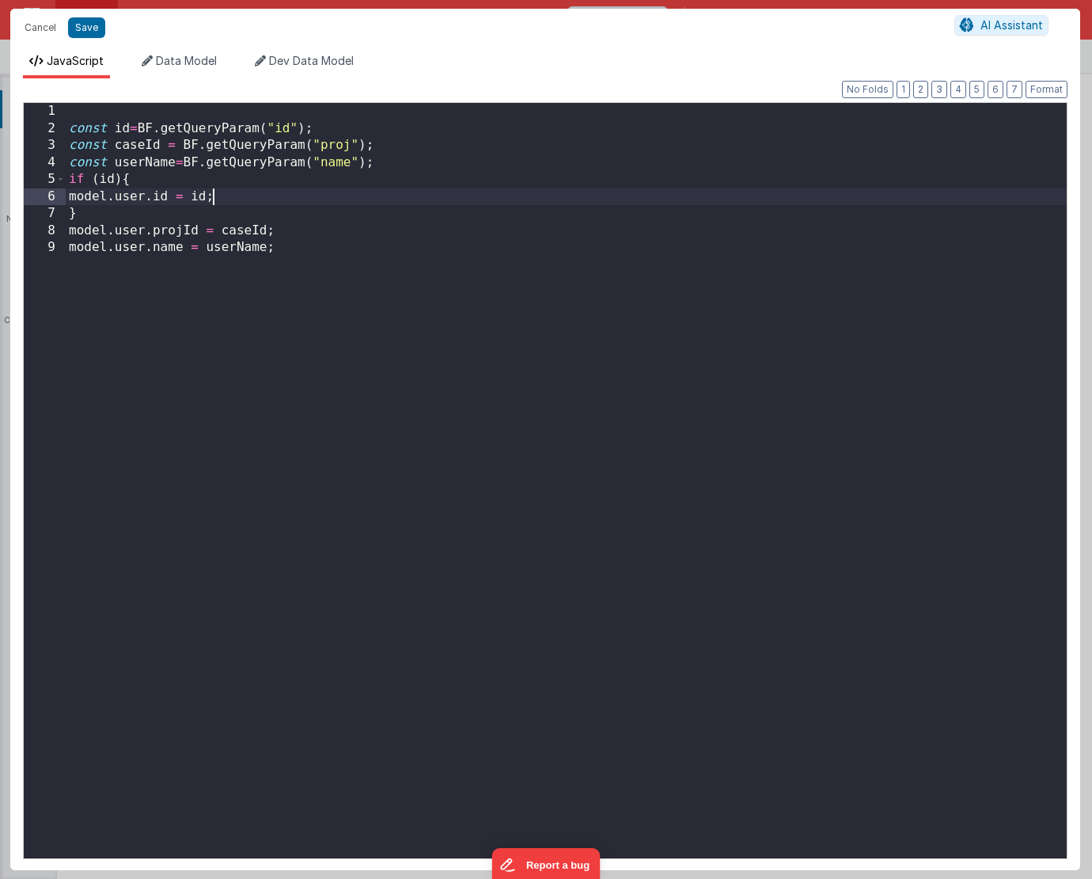
click at [239, 245] on div "const id = BF . getQueryParam ( "id" ) ; const caseId = BF . getQueryParam ( "p…" at bounding box center [566, 497] width 1001 height 789
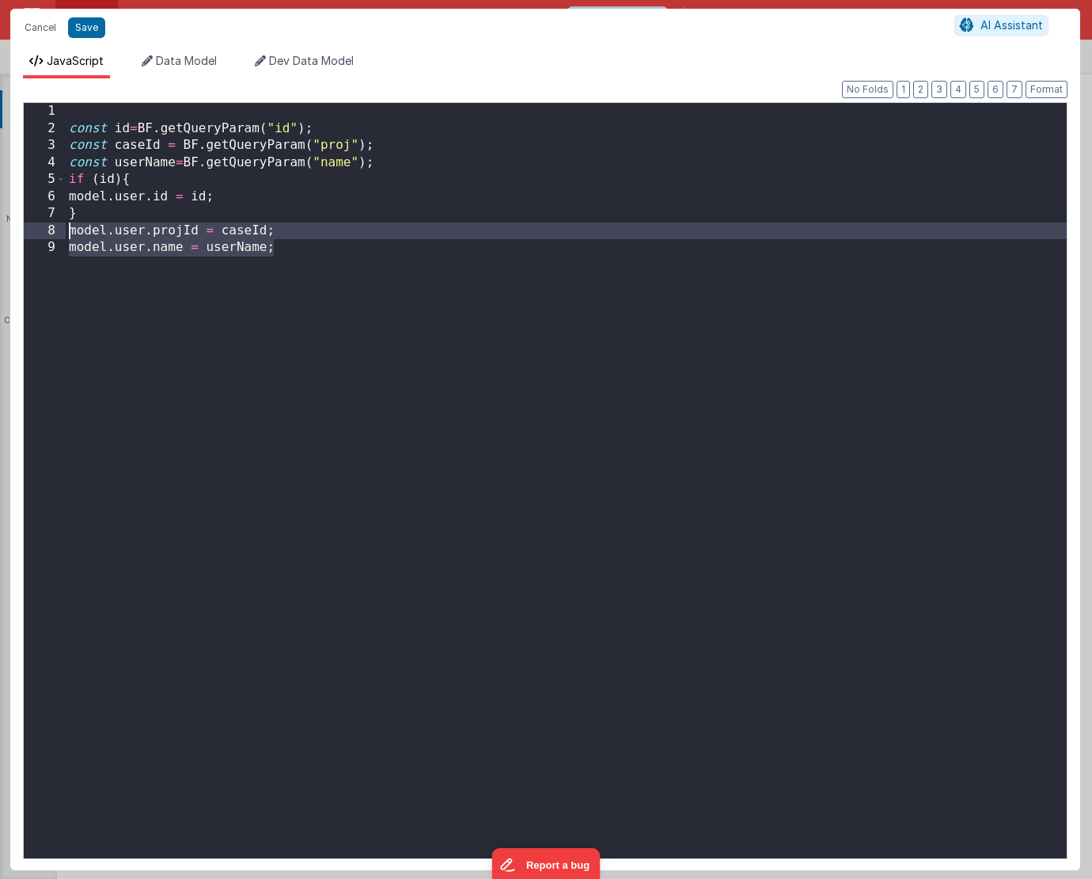
drag, startPoint x: 316, startPoint y: 257, endPoint x: 63, endPoint y: 237, distance: 253.3
click at [63, 237] on div "1 2 3 4 5 6 7 8 9 const id = BF . getQueryParam ( "id" ) ; const caseId = BF . …" at bounding box center [545, 480] width 1045 height 757
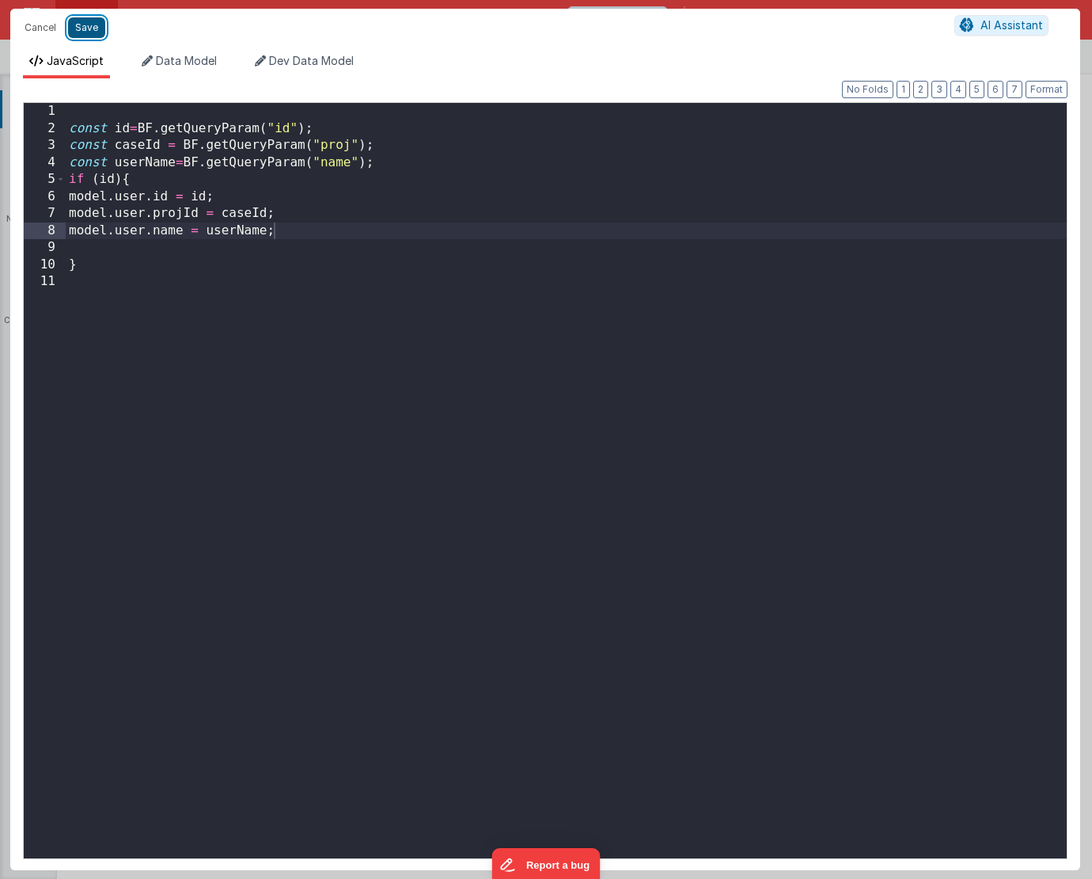
click at [80, 29] on button "Save" at bounding box center [86, 27] width 37 height 21
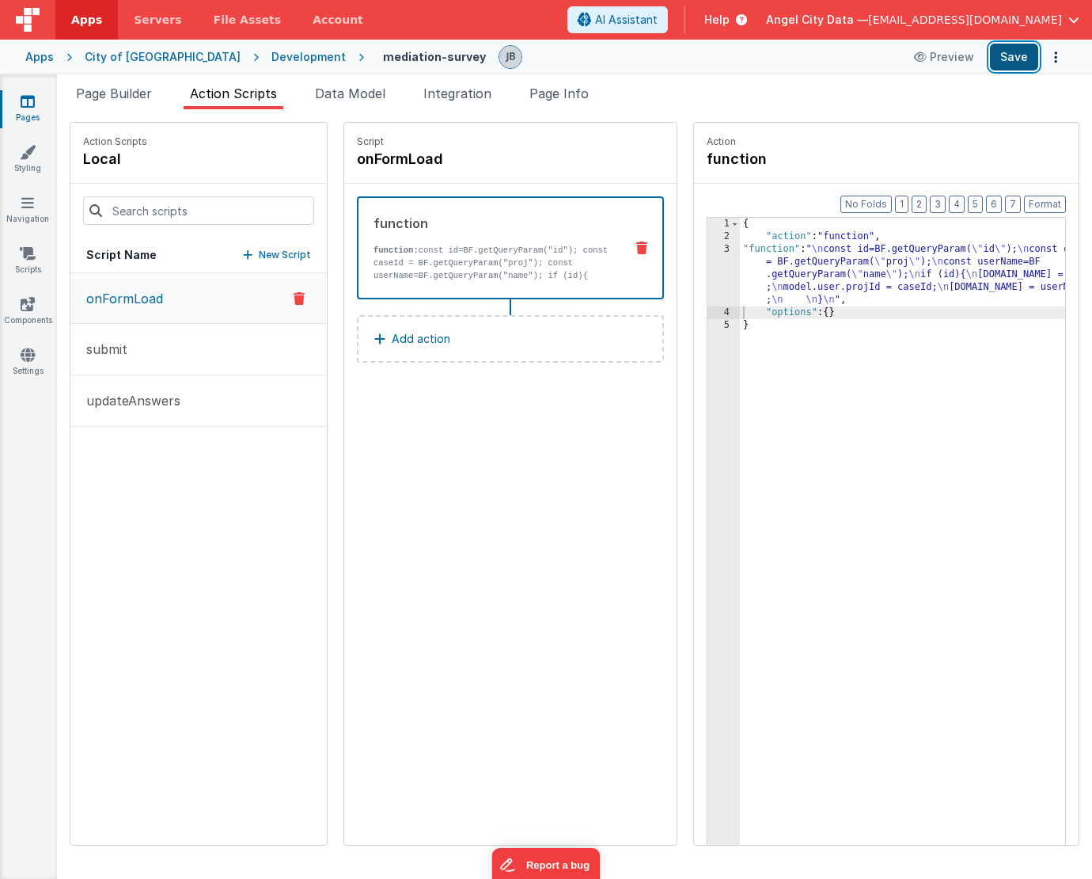
click at [1016, 53] on button "Save" at bounding box center [1014, 57] width 48 height 27
